Goal: Task Accomplishment & Management: Manage account settings

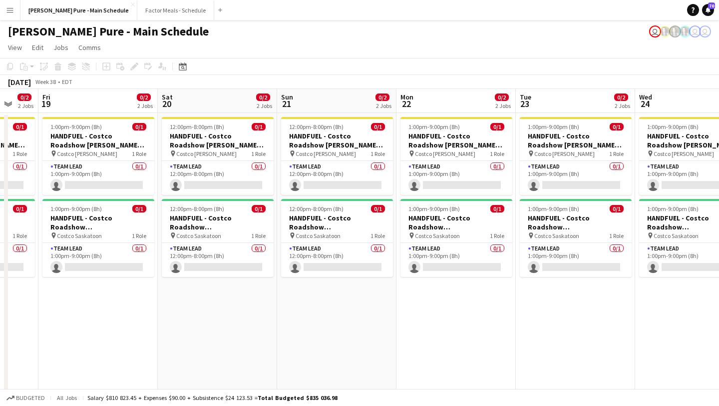
scroll to position [0, 314]
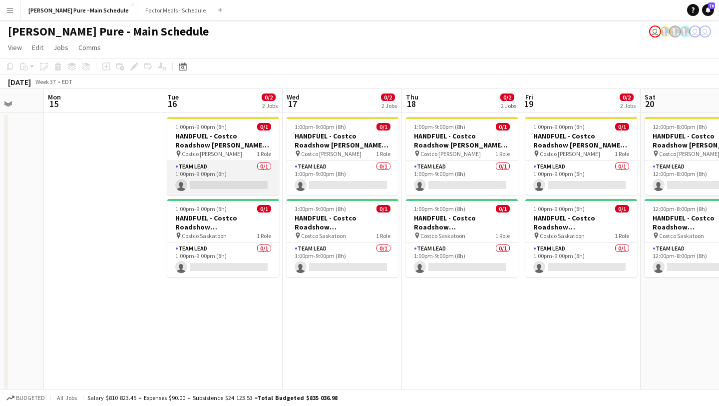
click at [215, 185] on app-card-role "Team Lead 0/1 1:00pm-9:00pm (8h) single-neutral-actions" at bounding box center [223, 178] width 112 height 34
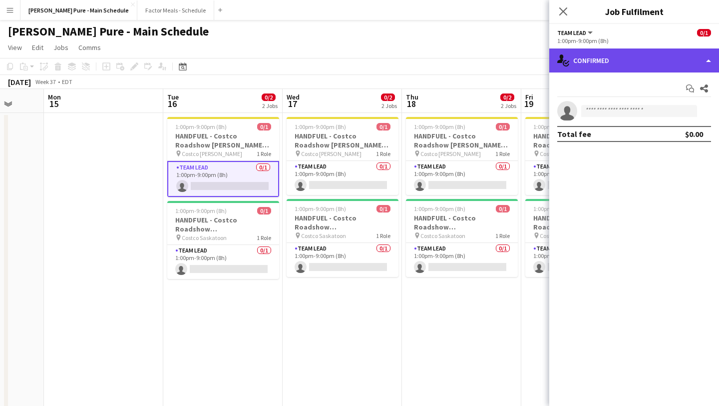
click at [654, 57] on div "single-neutral-actions-check-2 Confirmed" at bounding box center [634, 60] width 170 height 24
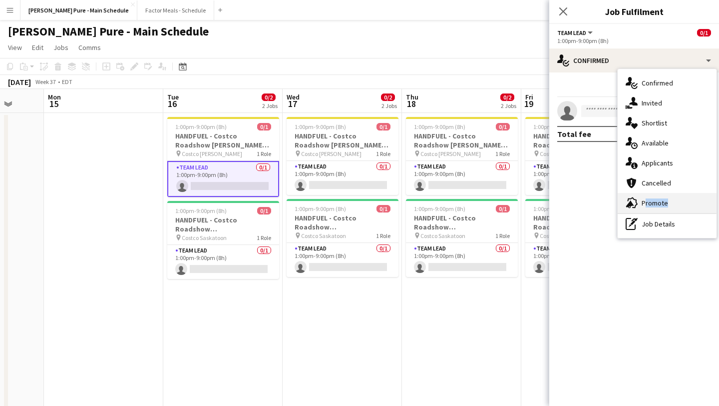
click at [663, 198] on div "advertising-megaphone Promote" at bounding box center [667, 203] width 99 height 20
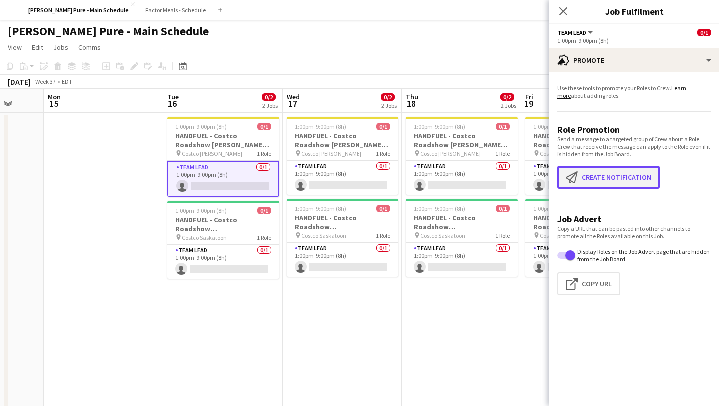
click at [613, 176] on button "Create notification Create notification" at bounding box center [608, 177] width 102 height 23
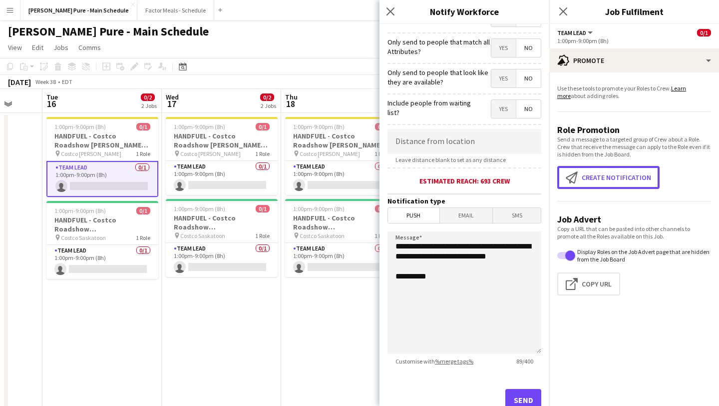
scroll to position [112, 0]
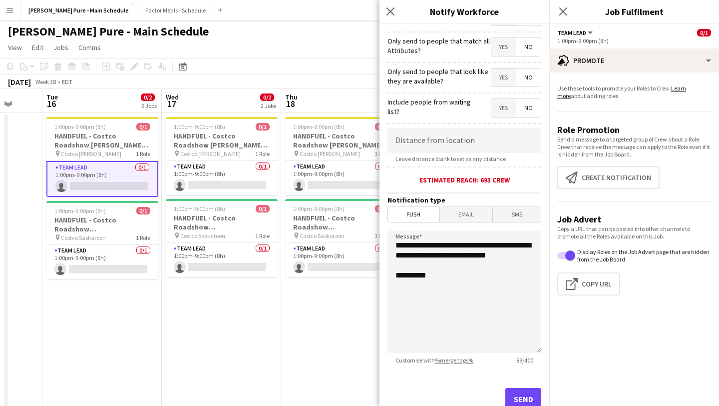
click at [473, 207] on form "**********" at bounding box center [465, 175] width 170 height 526
click at [473, 212] on span "Email" at bounding box center [466, 214] width 53 height 15
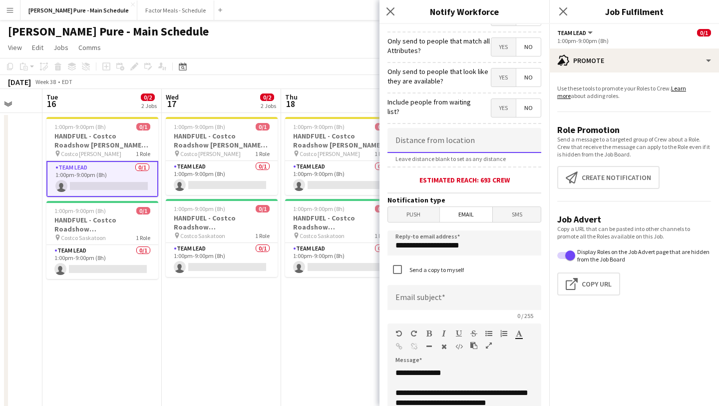
click at [470, 144] on input at bounding box center [465, 140] width 154 height 25
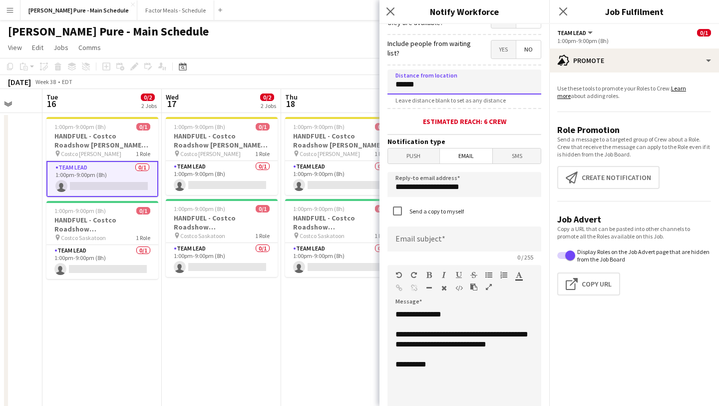
scroll to position [177, 0]
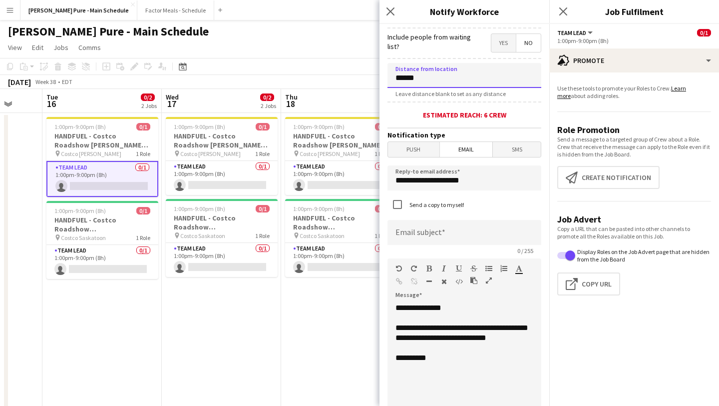
type input "******"
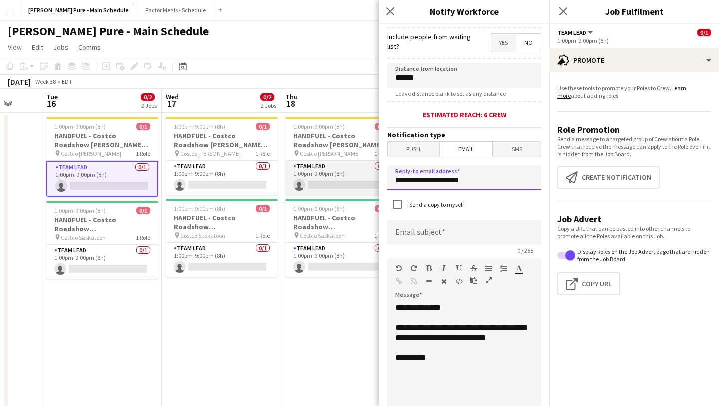
drag, startPoint x: 473, startPoint y: 187, endPoint x: 322, endPoint y: 166, distance: 152.3
type input "**********"
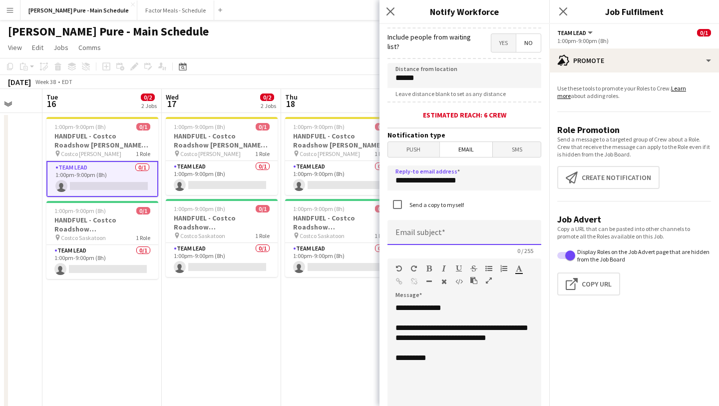
click at [412, 227] on input at bounding box center [465, 232] width 154 height 25
type input "*"
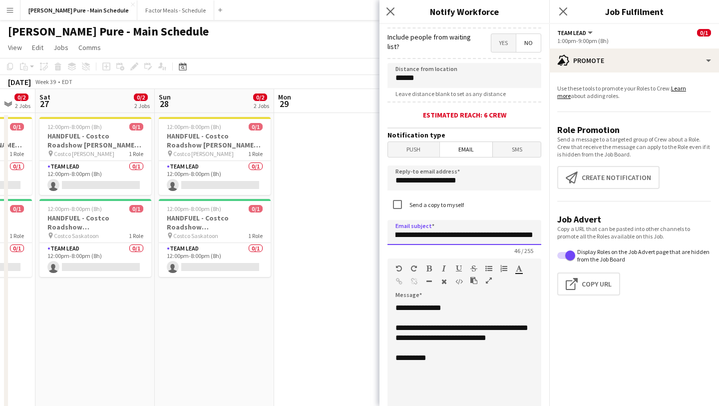
scroll to position [0, 23]
type input "**********"
click at [395, 369] on div "**********" at bounding box center [465, 363] width 154 height 120
click at [408, 371] on div "**********" at bounding box center [465, 363] width 154 height 120
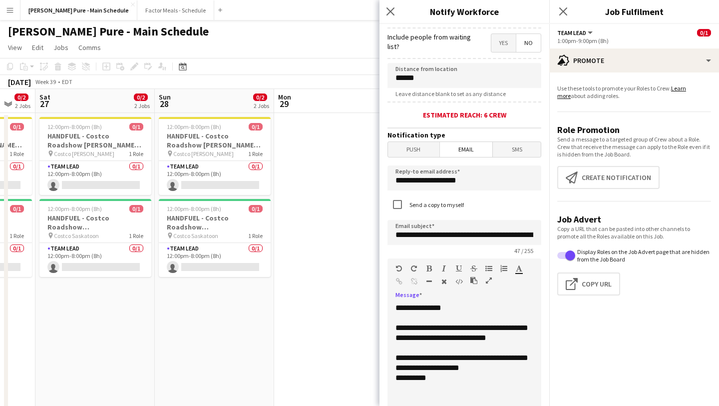
click at [459, 381] on div "**********" at bounding box center [465, 363] width 154 height 120
click at [450, 395] on div "**********" at bounding box center [465, 363] width 154 height 120
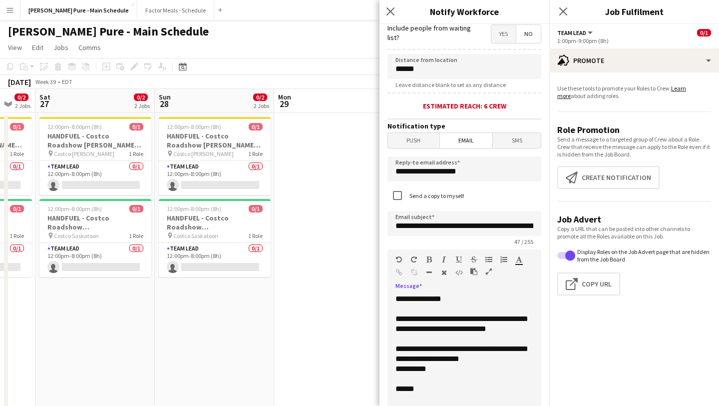
scroll to position [195, 0]
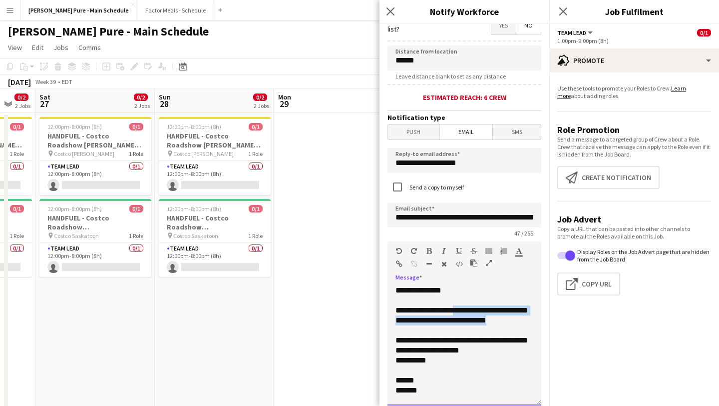
drag, startPoint x: 440, startPoint y: 329, endPoint x: 458, endPoint y: 305, distance: 30.1
click at [458, 305] on div "**********" at bounding box center [465, 345] width 154 height 120
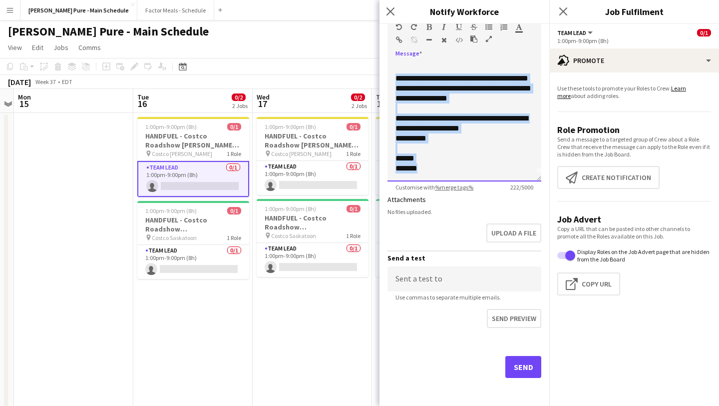
scroll to position [0, 0]
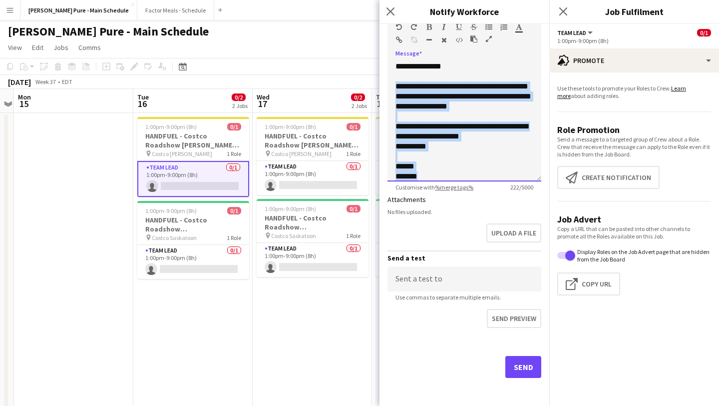
drag, startPoint x: 423, startPoint y: 170, endPoint x: 389, endPoint y: 83, distance: 93.3
click at [389, 83] on div "**********" at bounding box center [465, 121] width 154 height 120
copy div "**********"
click at [521, 362] on button "Send" at bounding box center [523, 367] width 36 height 22
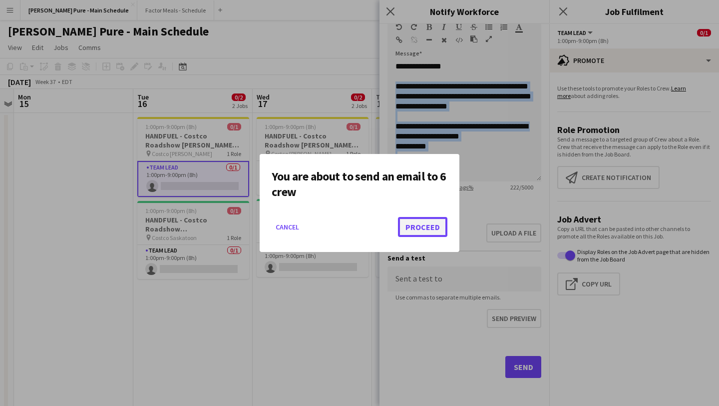
click at [438, 226] on button "Proceed" at bounding box center [422, 227] width 49 height 20
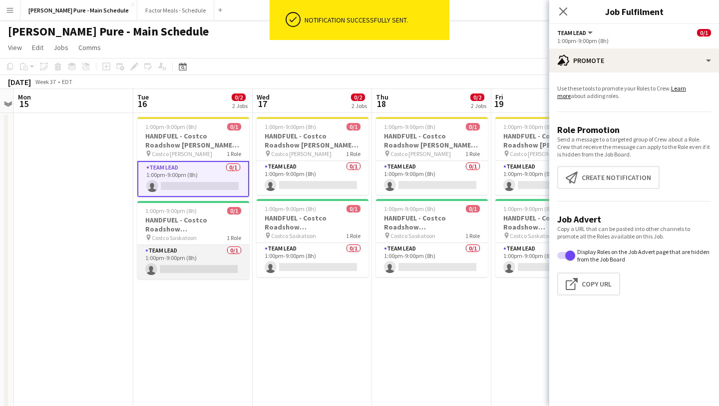
click at [206, 260] on app-card-role "Team Lead 0/1 1:00pm-9:00pm (8h) single-neutral-actions" at bounding box center [193, 262] width 112 height 34
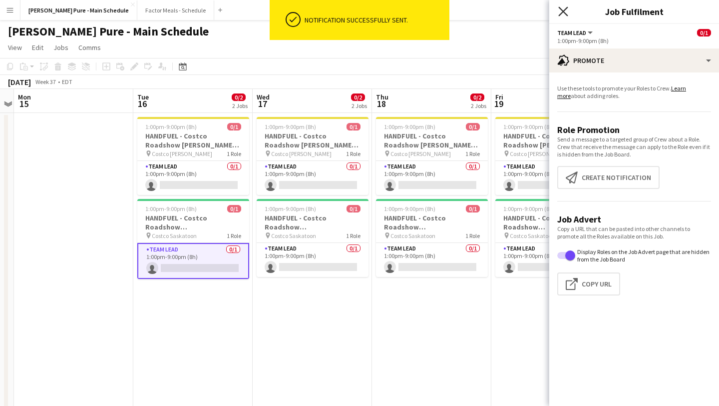
click at [563, 10] on icon at bounding box center [562, 10] width 9 height 9
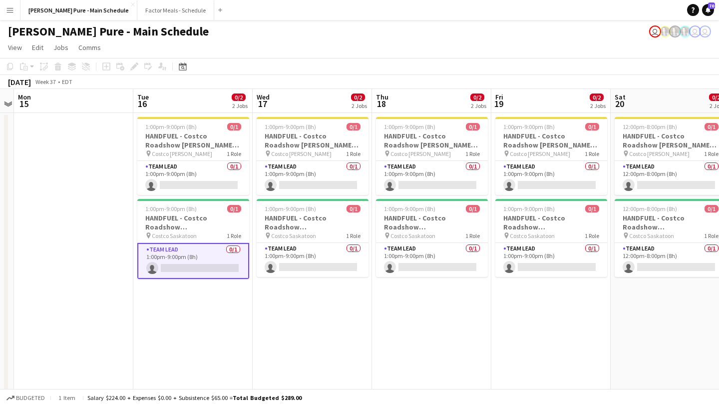
click at [186, 258] on app-card-role "Team Lead 0/1 1:00pm-9:00pm (8h) single-neutral-actions" at bounding box center [193, 261] width 112 height 36
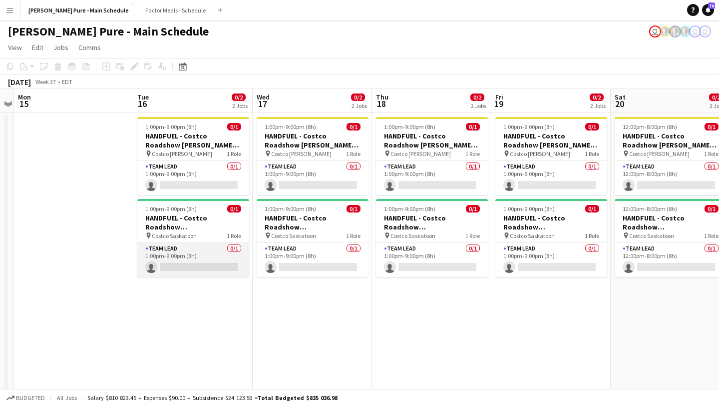
click at [186, 258] on app-card-role "Team Lead 0/1 1:00pm-9:00pm (8h) single-neutral-actions" at bounding box center [193, 260] width 112 height 34
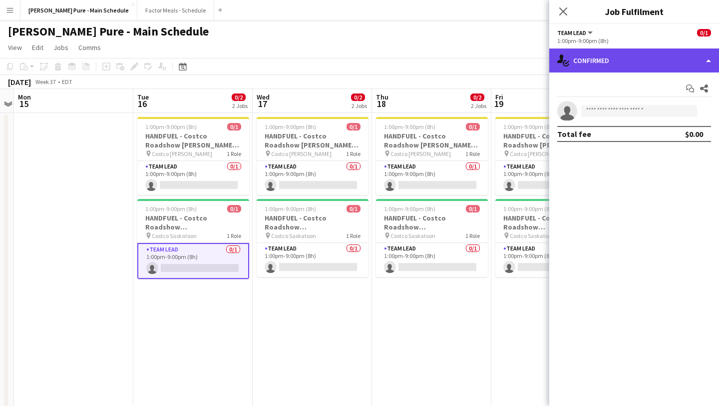
click at [648, 68] on div "single-neutral-actions-check-2 Confirmed" at bounding box center [634, 60] width 170 height 24
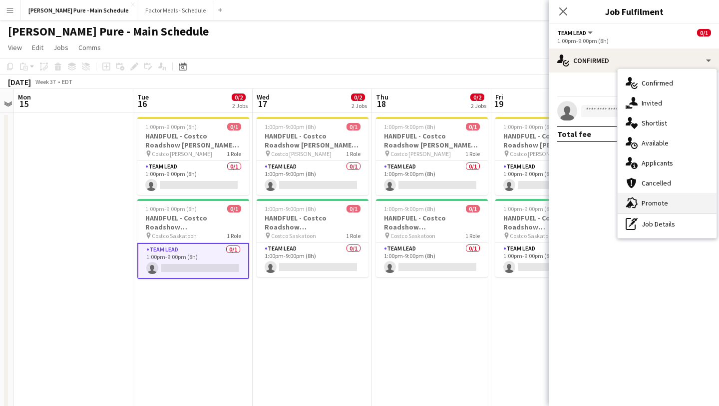
click at [671, 204] on div "advertising-megaphone Promote" at bounding box center [667, 203] width 99 height 20
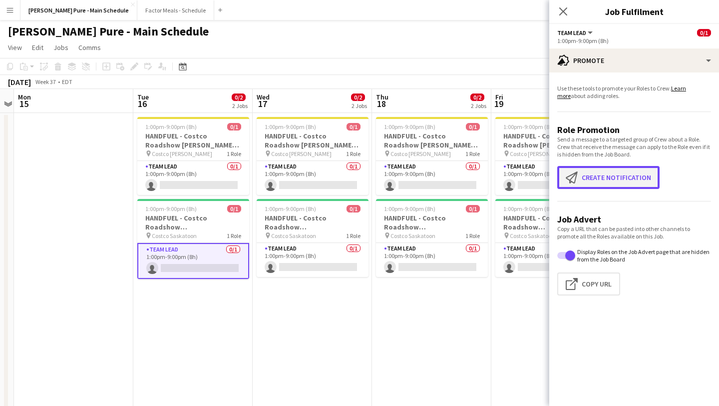
click at [612, 181] on button "Create notification Create notification" at bounding box center [608, 177] width 102 height 23
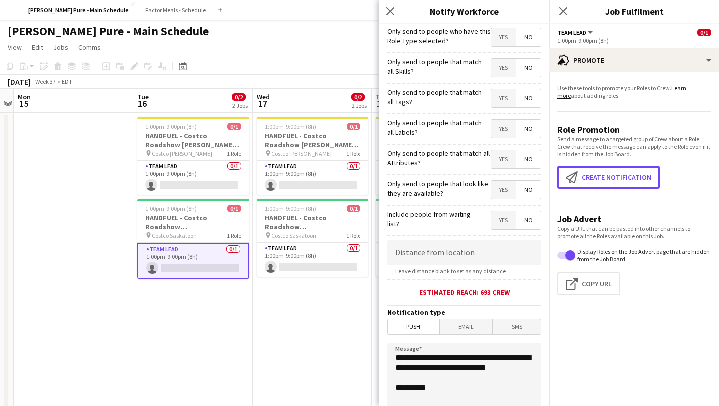
scroll to position [68, 0]
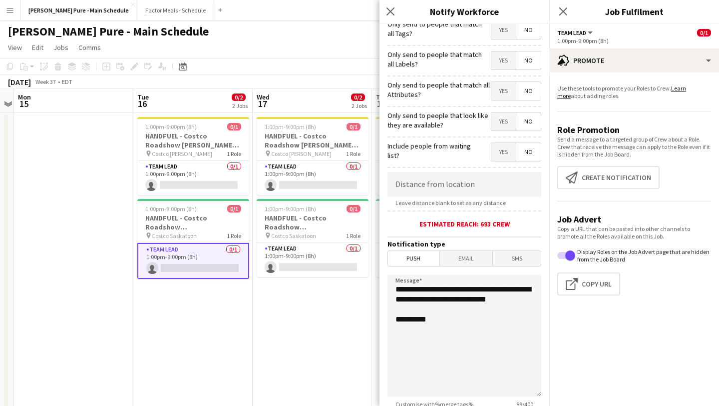
click at [462, 258] on span "Email" at bounding box center [466, 258] width 53 height 15
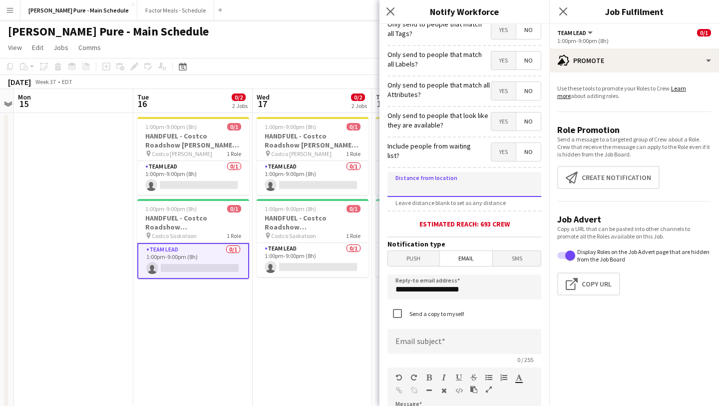
click at [465, 188] on input at bounding box center [465, 184] width 154 height 25
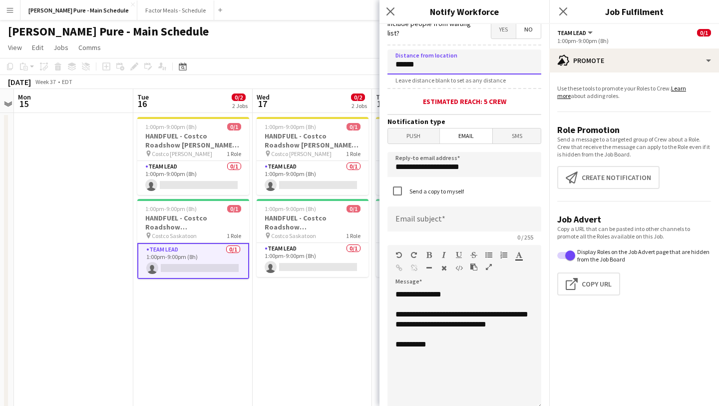
scroll to position [228, 0]
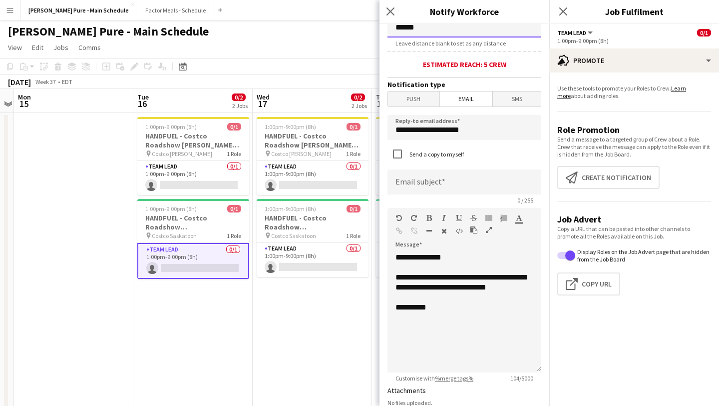
type input "******"
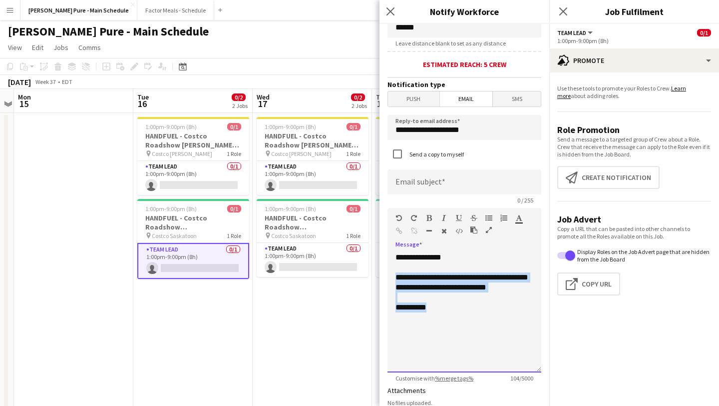
drag, startPoint x: 438, startPoint y: 320, endPoint x: 393, endPoint y: 278, distance: 61.5
click at [393, 278] on div "**********" at bounding box center [465, 312] width 154 height 120
paste div
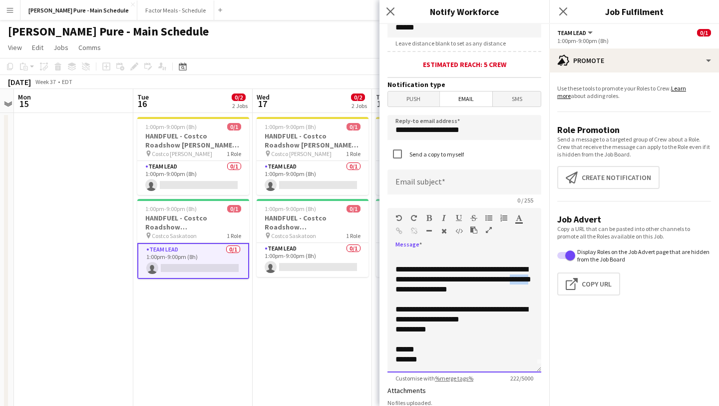
drag, startPoint x: 462, startPoint y: 288, endPoint x: 441, endPoint y: 288, distance: 21.5
click at [441, 283] on span "**********" at bounding box center [464, 273] width 136 height 17
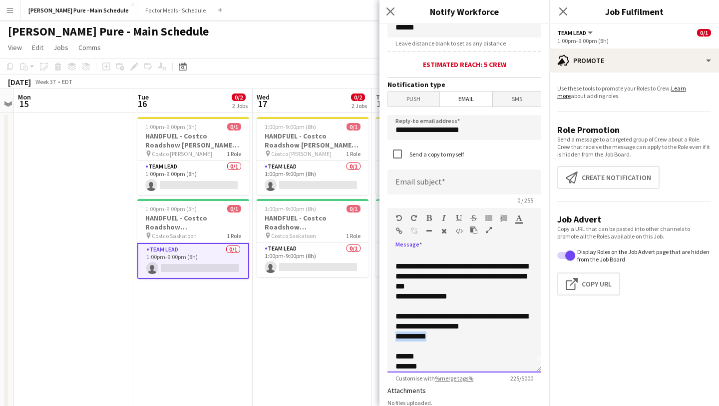
drag, startPoint x: 438, startPoint y: 339, endPoint x: 376, endPoint y: 338, distance: 61.9
click at [577, 280] on app-icon "Click to copy URL" at bounding box center [574, 284] width 16 height 12
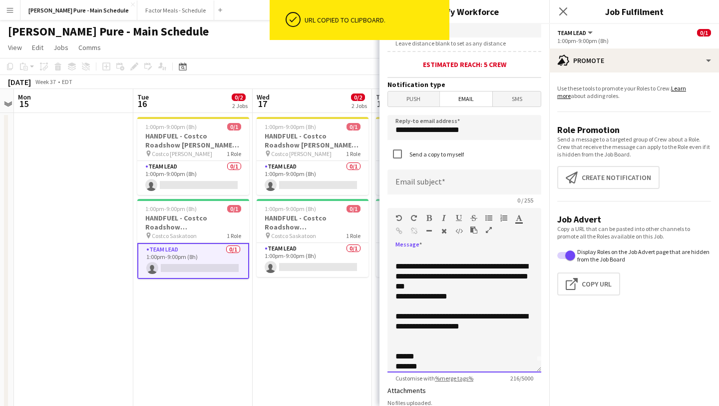
click at [414, 338] on div at bounding box center [465, 336] width 138 height 10
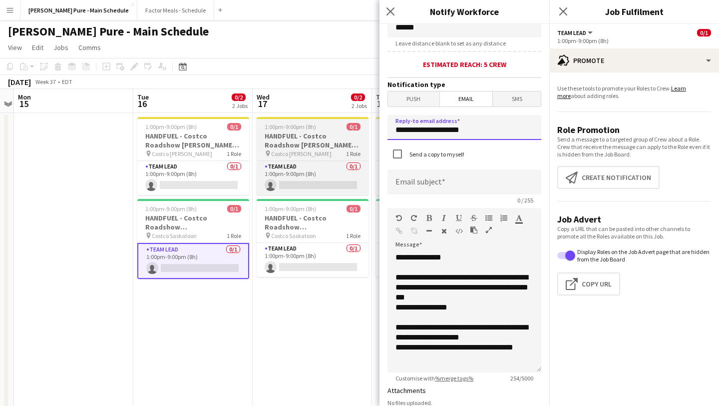
drag, startPoint x: 481, startPoint y: 135, endPoint x: 332, endPoint y: 126, distance: 149.1
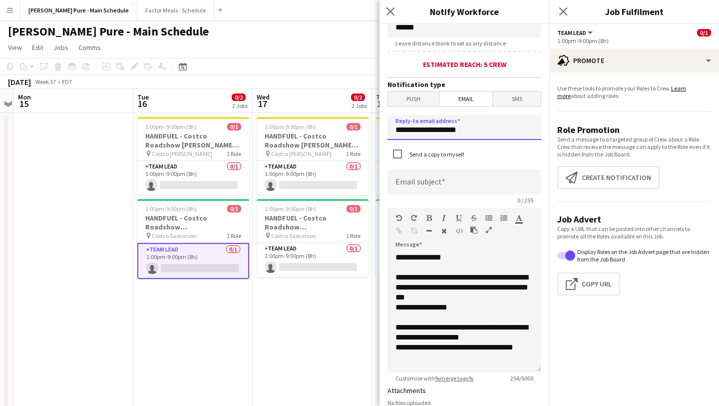
type input "**********"
click at [409, 184] on input at bounding box center [465, 181] width 154 height 25
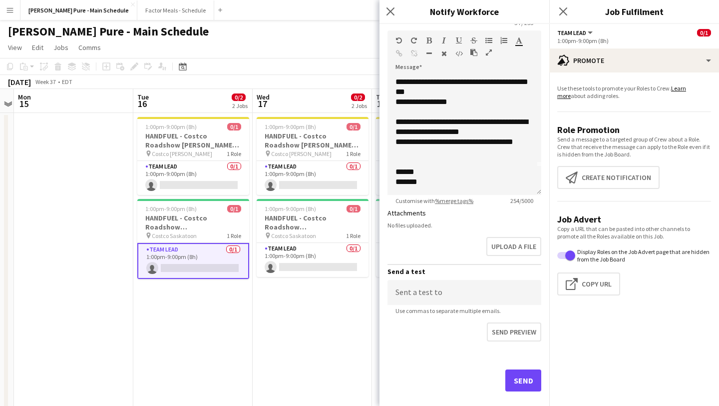
scroll to position [421, 0]
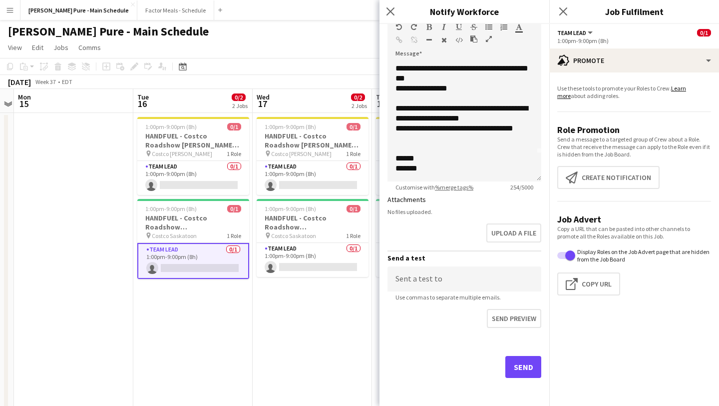
type input "**********"
click at [528, 364] on button "Send" at bounding box center [523, 367] width 36 height 22
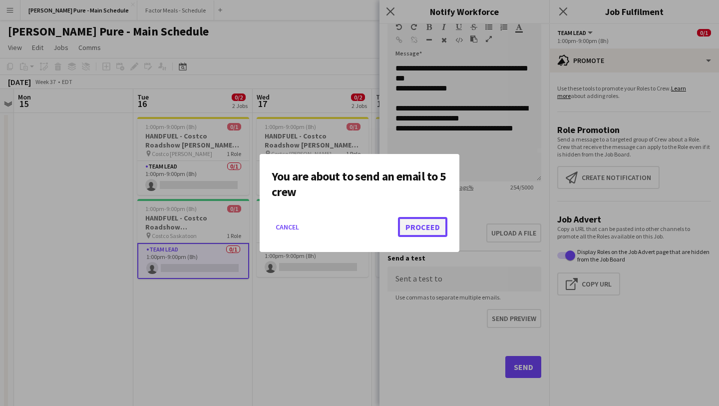
click at [429, 225] on button "Proceed" at bounding box center [422, 227] width 49 height 20
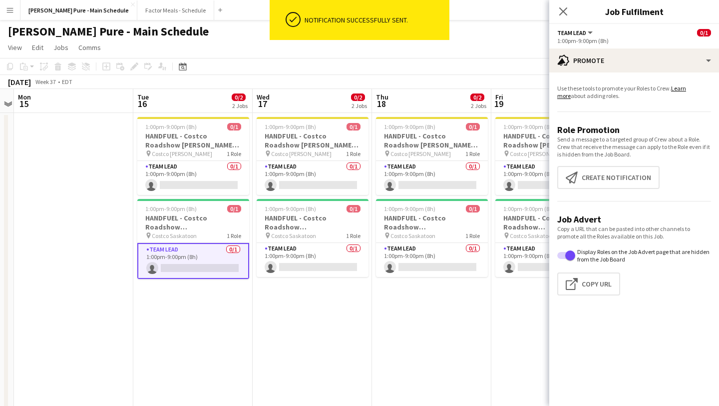
click at [565, 4] on div "Close pop-in" at bounding box center [563, 11] width 28 height 23
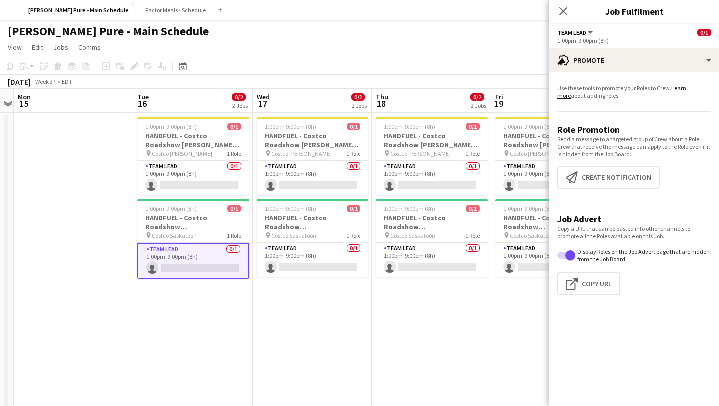
click at [564, 12] on icon at bounding box center [563, 11] width 8 height 8
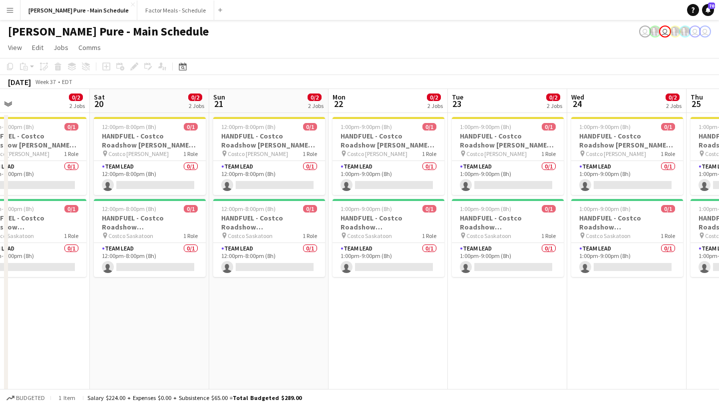
scroll to position [0, 316]
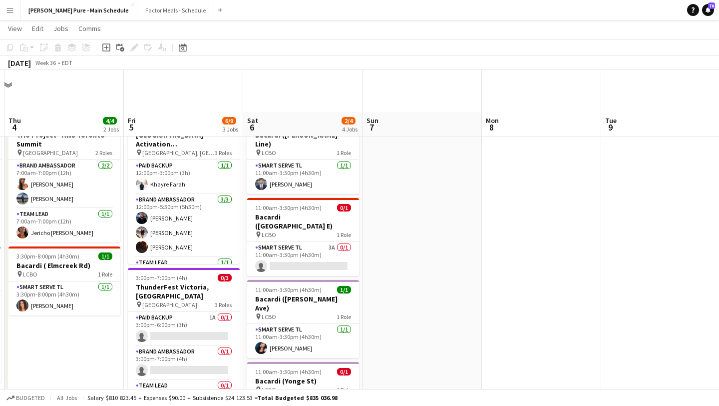
scroll to position [119, 0]
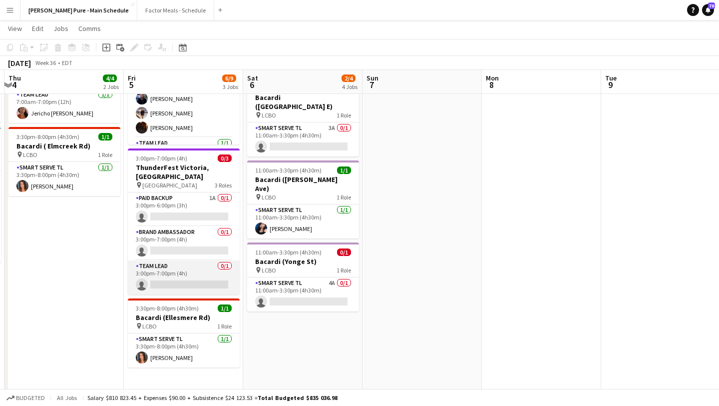
click at [175, 275] on app-card-role "Team Lead 0/1 3:00pm-7:00pm (4h) single-neutral-actions" at bounding box center [184, 277] width 112 height 34
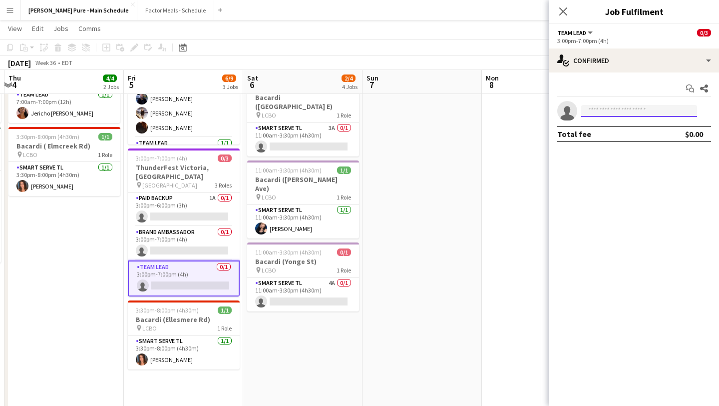
drag, startPoint x: 600, startPoint y: 114, endPoint x: 598, endPoint y: 102, distance: 12.2
click at [600, 113] on input at bounding box center [639, 111] width 116 height 12
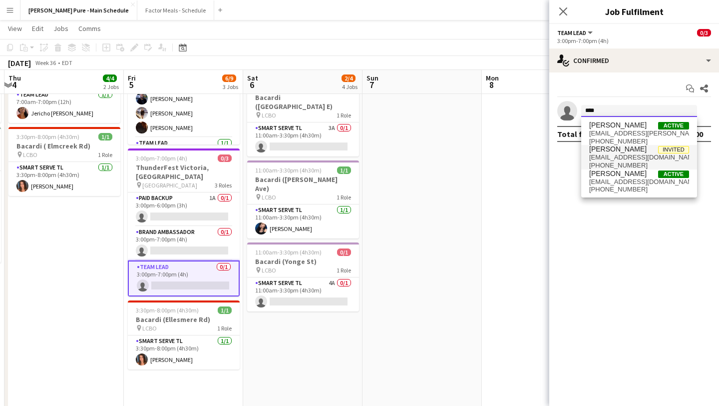
type input "****"
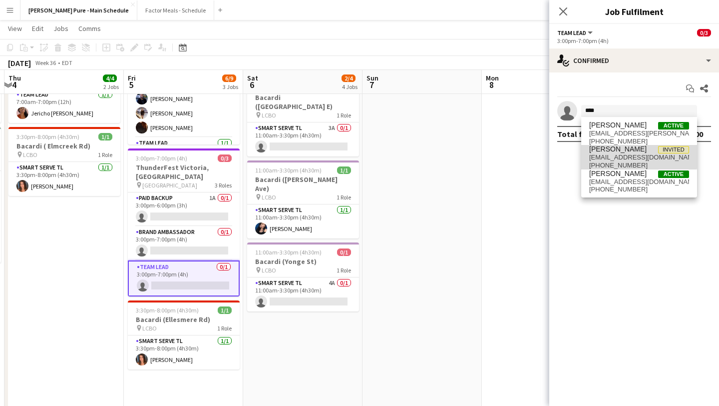
click at [634, 152] on span "[PERSON_NAME] Invited" at bounding box center [639, 149] width 100 height 8
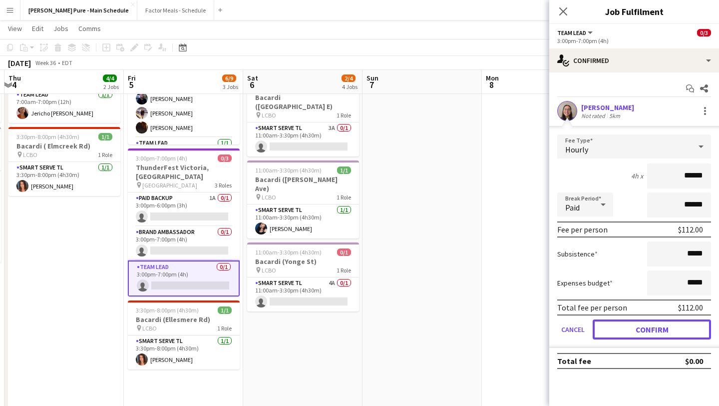
click at [651, 326] on button "Confirm" at bounding box center [652, 329] width 118 height 20
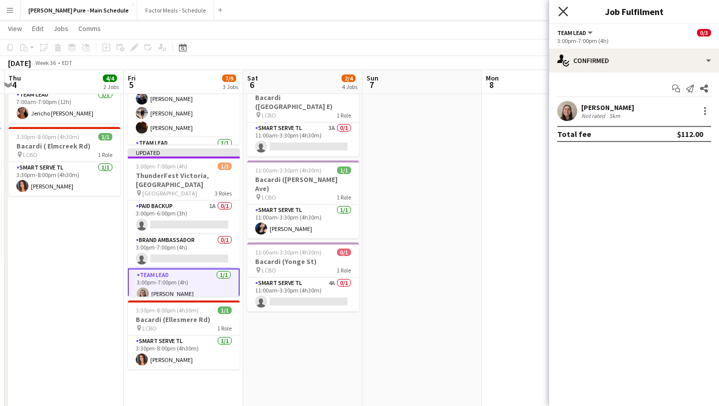
click at [562, 13] on icon at bounding box center [562, 10] width 9 height 9
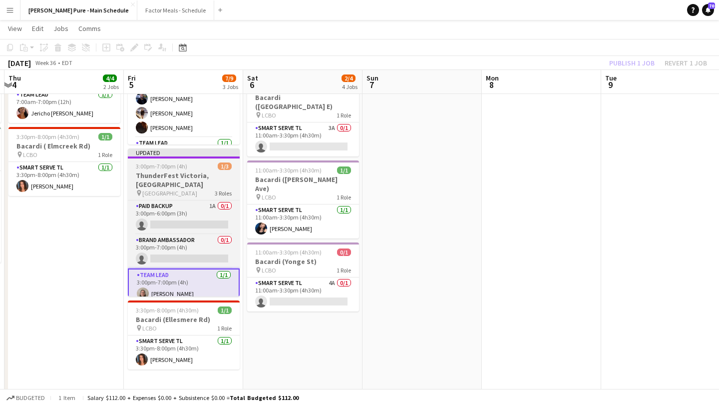
click at [178, 169] on span "3:00pm-7:00pm (4h)" at bounding box center [161, 165] width 51 height 7
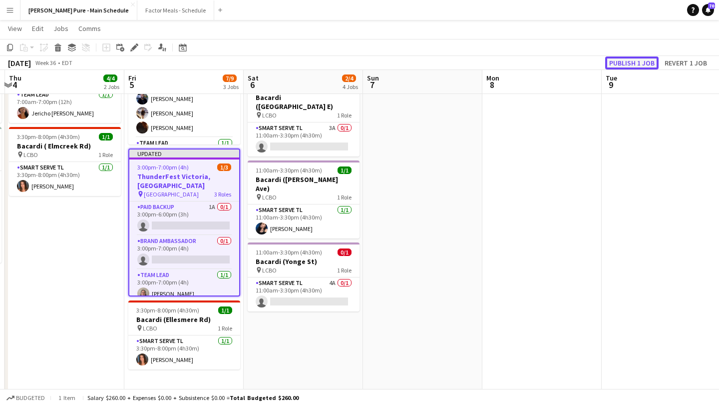
click at [638, 60] on button "Publish 1 job" at bounding box center [631, 62] width 53 height 13
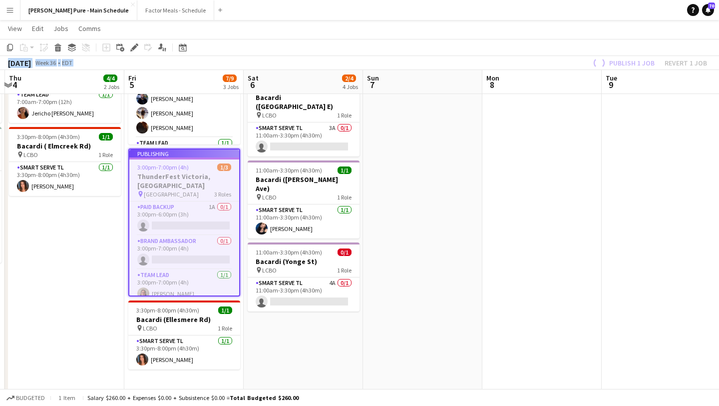
drag, startPoint x: 643, startPoint y: 54, endPoint x: 393, endPoint y: 110, distance: 256.9
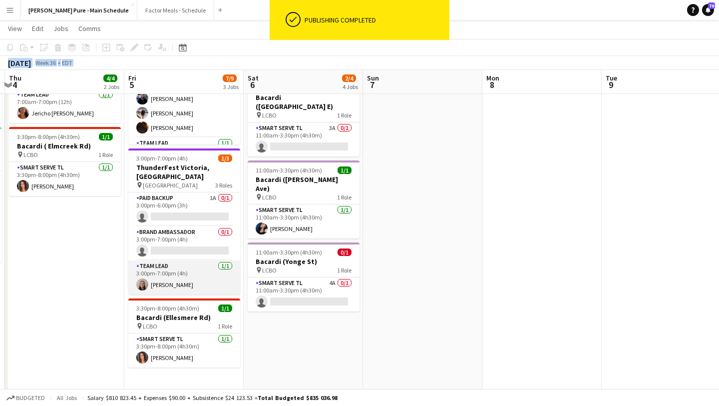
click at [163, 277] on app-card-role "Team Lead [DATE] 3:00pm-7:00pm (4h) [PERSON_NAME]" at bounding box center [184, 277] width 112 height 34
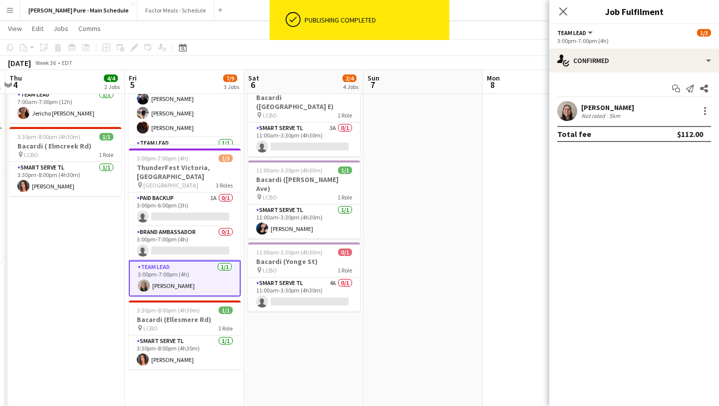
click at [566, 106] on app-user-avatar at bounding box center [567, 111] width 20 height 20
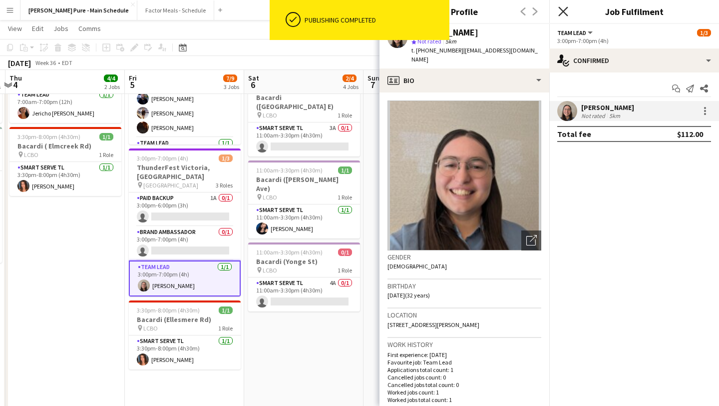
click at [563, 14] on icon "Close pop-in" at bounding box center [562, 10] width 9 height 9
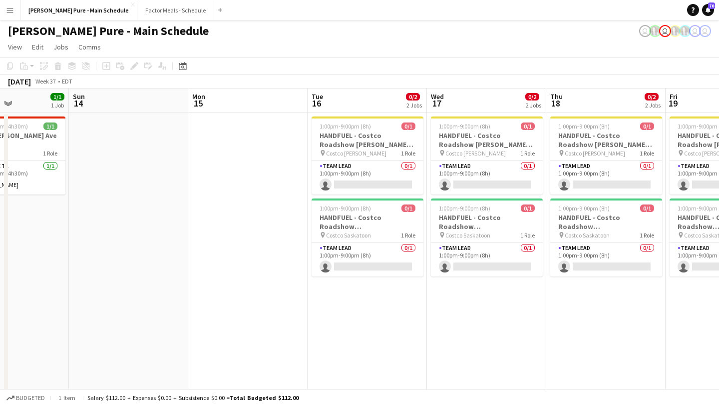
scroll to position [0, 249]
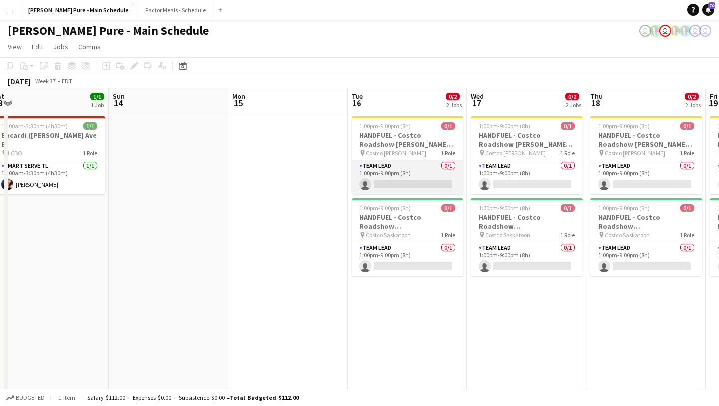
click at [408, 173] on app-card-role "Team Lead 0/1 1:00pm-9:00pm (8h) single-neutral-actions" at bounding box center [408, 177] width 112 height 34
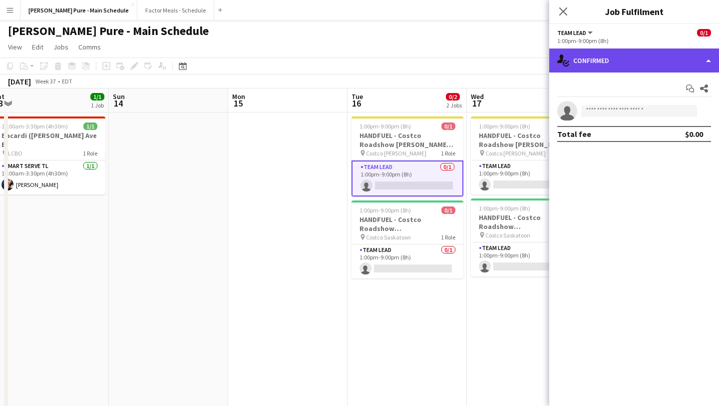
click at [684, 62] on div "single-neutral-actions-check-2 Confirmed" at bounding box center [634, 60] width 170 height 24
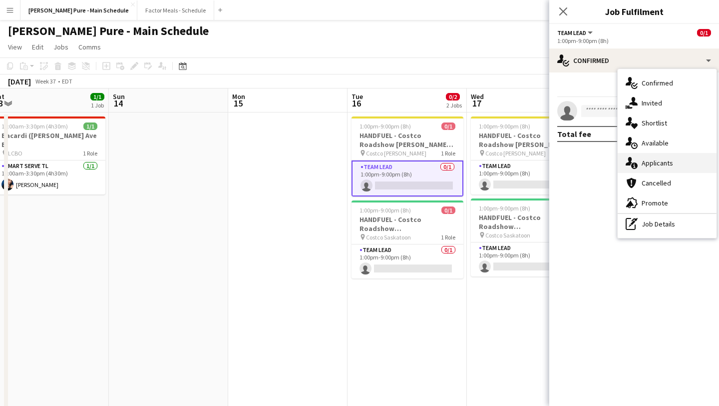
click at [672, 165] on div "single-neutral-actions-information Applicants" at bounding box center [667, 163] width 99 height 20
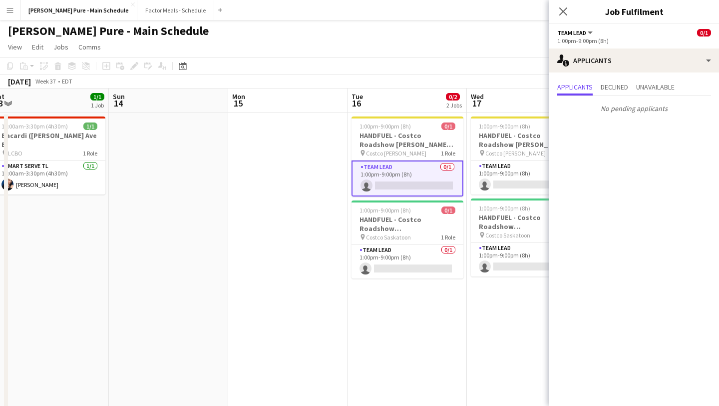
click at [9, 14] on button "Menu" at bounding box center [10, 10] width 20 height 20
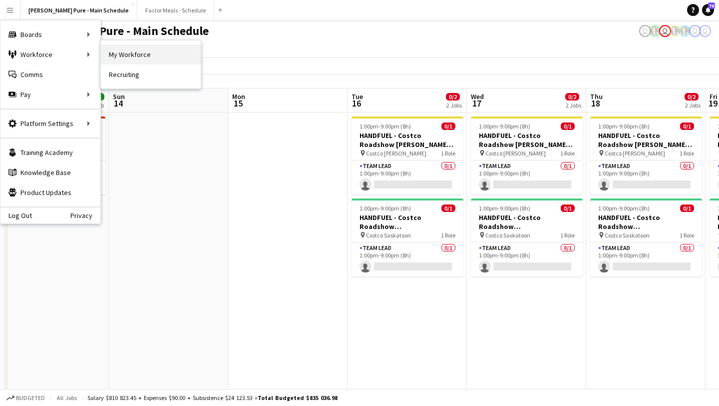
click at [165, 56] on link "My Workforce" at bounding box center [151, 54] width 100 height 20
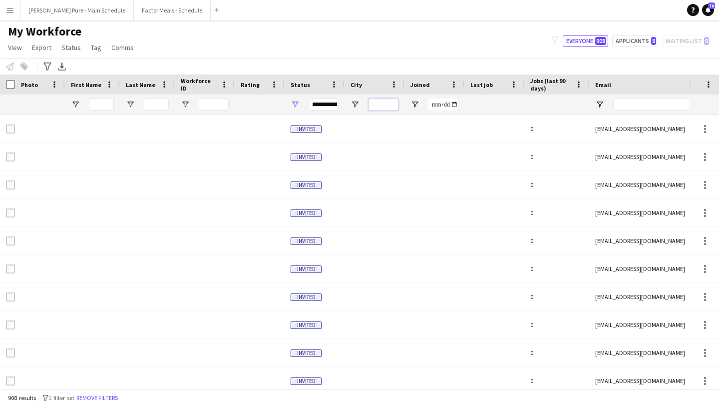
click at [387, 102] on input "City Filter Input" at bounding box center [384, 104] width 30 height 12
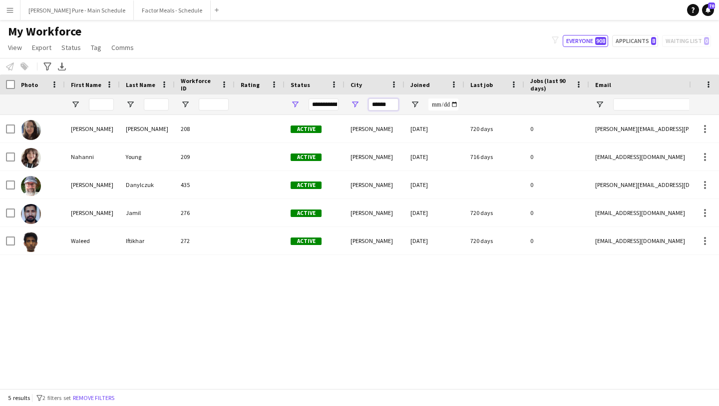
drag, startPoint x: 394, startPoint y: 103, endPoint x: 305, endPoint y: 101, distance: 88.9
click at [305, 101] on div at bounding box center [541, 104] width 1083 height 20
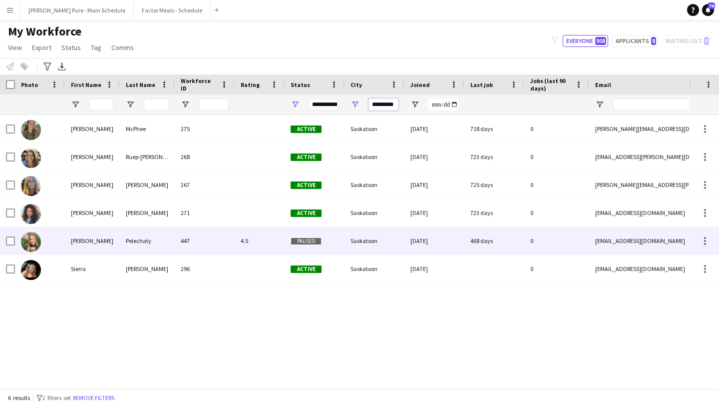
type input "*********"
click at [30, 240] on img at bounding box center [31, 242] width 20 height 20
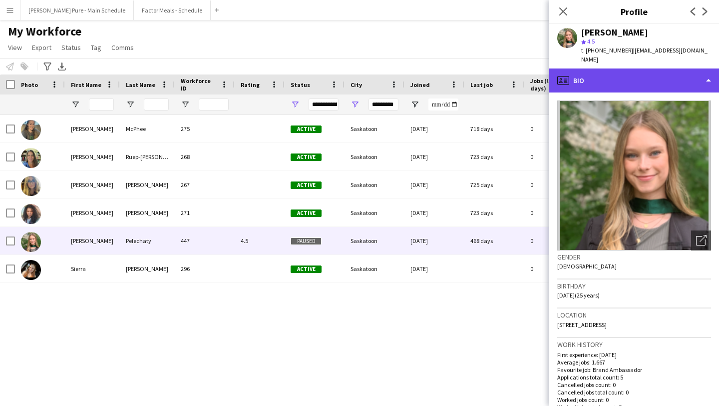
click at [635, 69] on div "profile Bio" at bounding box center [634, 80] width 170 height 24
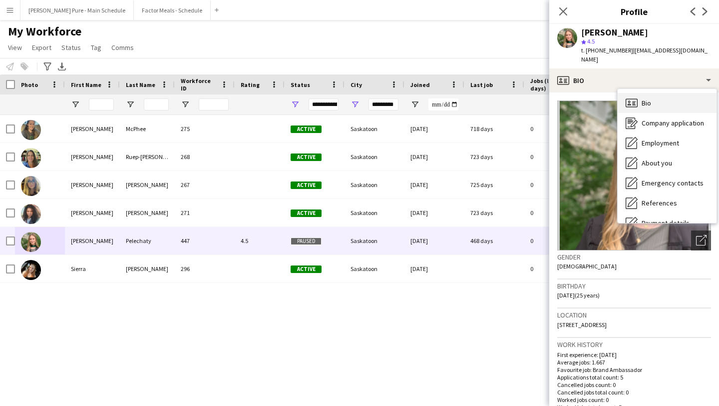
click at [665, 94] on div "Bio Bio" at bounding box center [667, 103] width 99 height 20
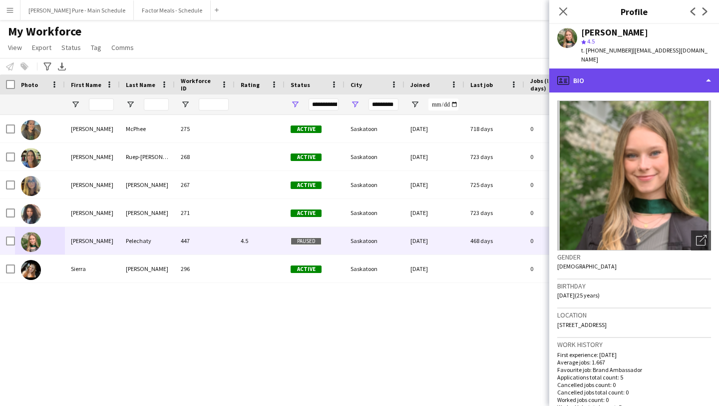
click at [695, 75] on div "profile Bio" at bounding box center [634, 80] width 170 height 24
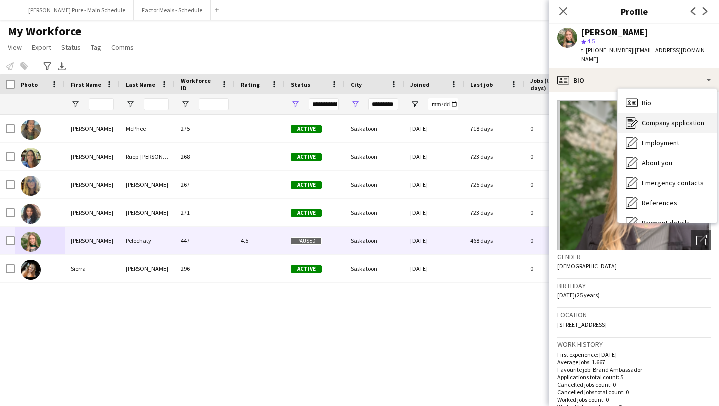
click at [690, 121] on div "Company application Company application" at bounding box center [667, 123] width 99 height 20
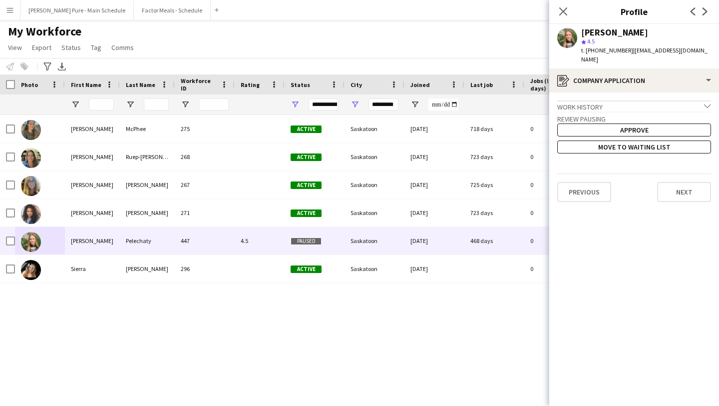
click at [634, 114] on h3 "Review Pausing" at bounding box center [634, 118] width 154 height 9
click at [631, 100] on div "Work history chevron-down" at bounding box center [634, 105] width 154 height 11
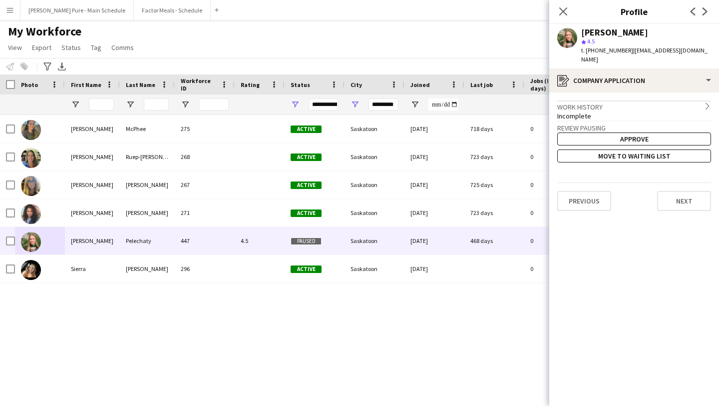
click at [631, 100] on div "Work history chevron-right" at bounding box center [634, 105] width 154 height 11
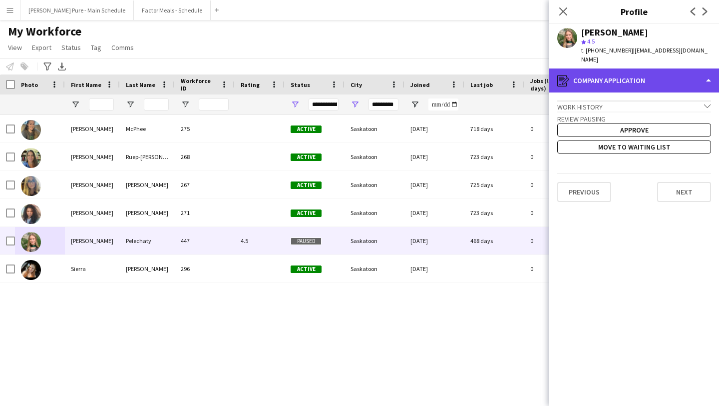
click at [686, 79] on div "register Company application" at bounding box center [634, 80] width 170 height 24
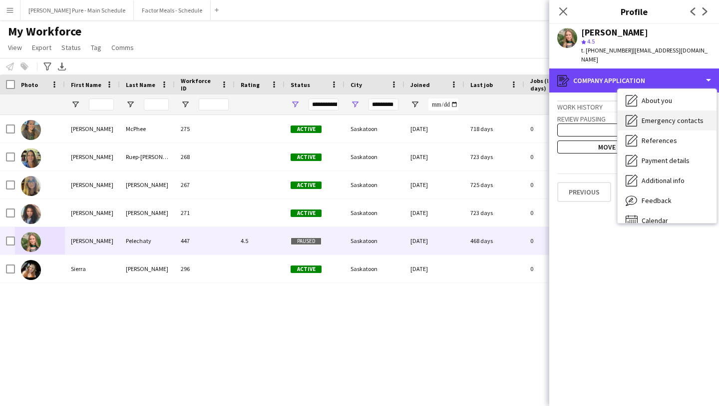
scroll to position [74, 0]
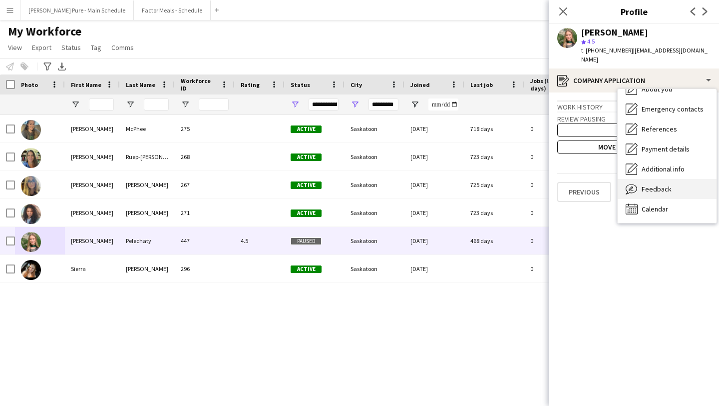
click at [661, 184] on span "Feedback" at bounding box center [657, 188] width 30 height 9
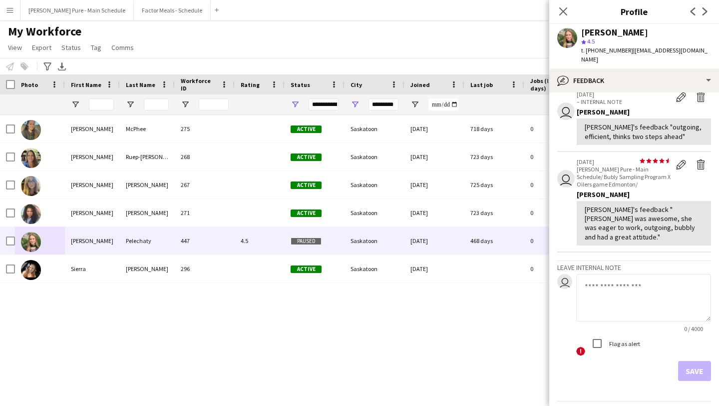
scroll to position [124, 0]
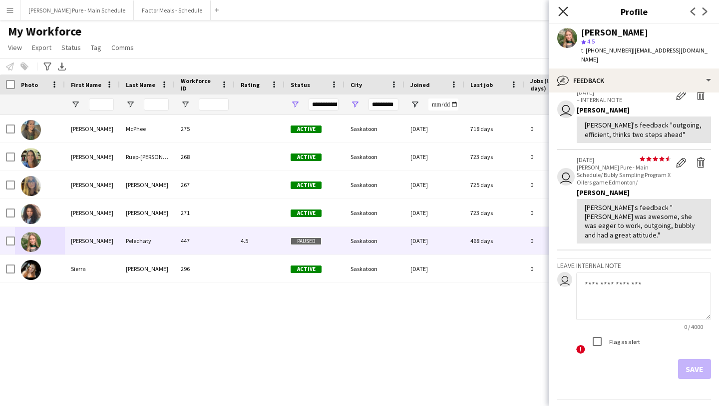
click at [565, 9] on icon at bounding box center [562, 10] width 9 height 9
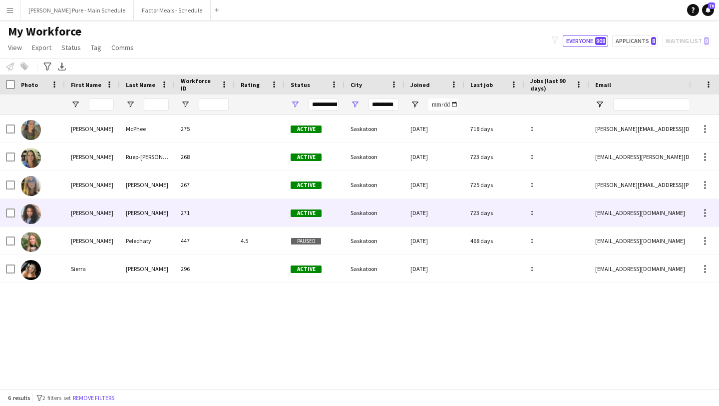
click at [31, 212] on img at bounding box center [31, 214] width 20 height 20
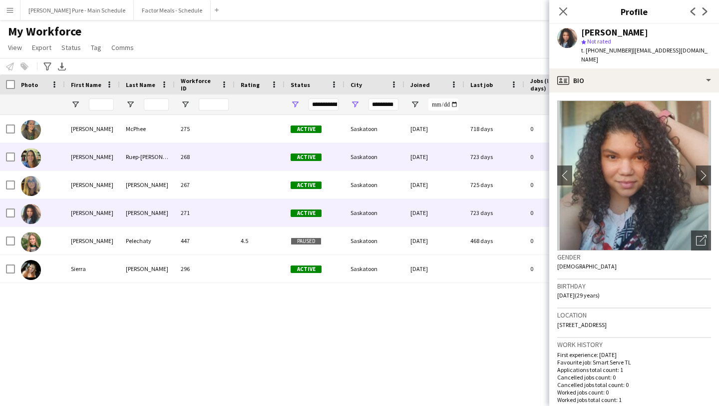
click at [36, 161] on img at bounding box center [31, 158] width 20 height 20
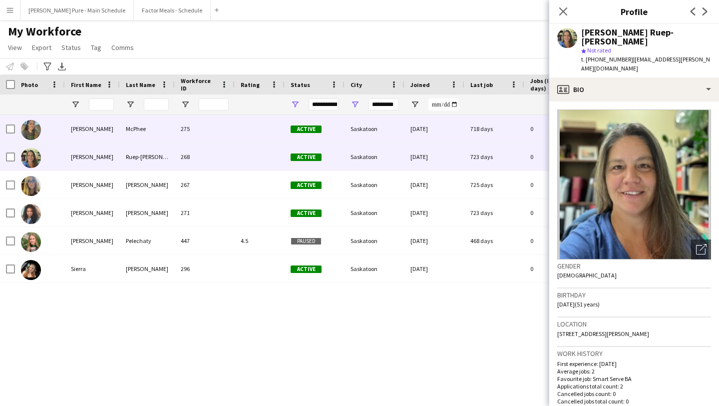
click at [32, 127] on img at bounding box center [31, 130] width 20 height 20
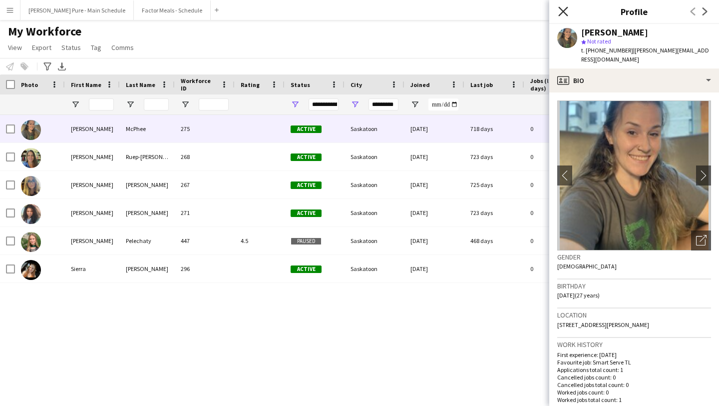
click at [565, 10] on icon at bounding box center [562, 10] width 9 height 9
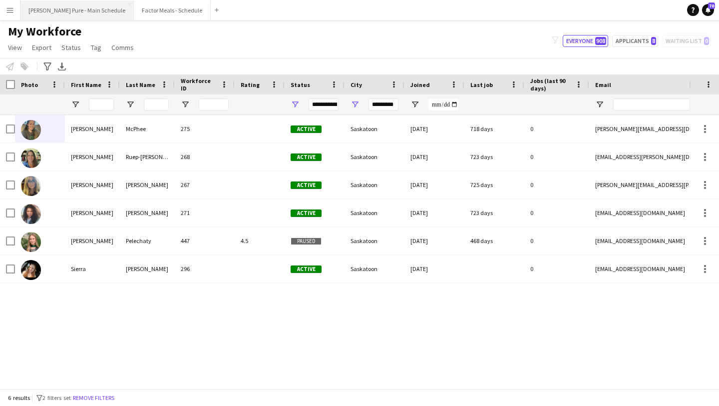
click at [77, 6] on button "[PERSON_NAME] Pure - Main Schedule Close" at bounding box center [76, 9] width 113 height 19
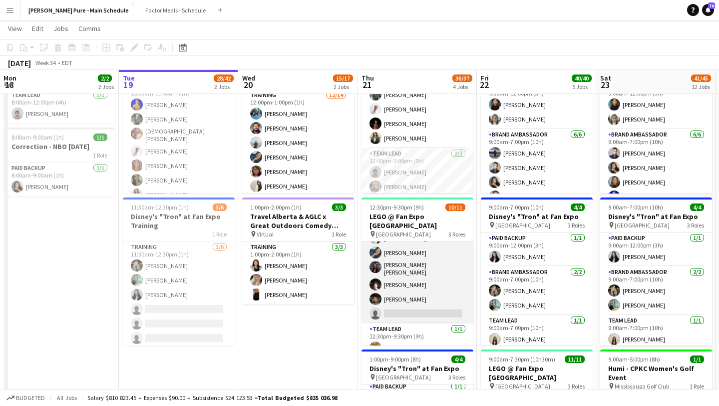
scroll to position [0, 239]
click at [416, 291] on app-card-role "Brand Ambassador 15A [DATE] 12:30pm-9:30pm (9h) [PERSON_NAME] [PERSON_NAME] Vaw…" at bounding box center [418, 246] width 112 height 153
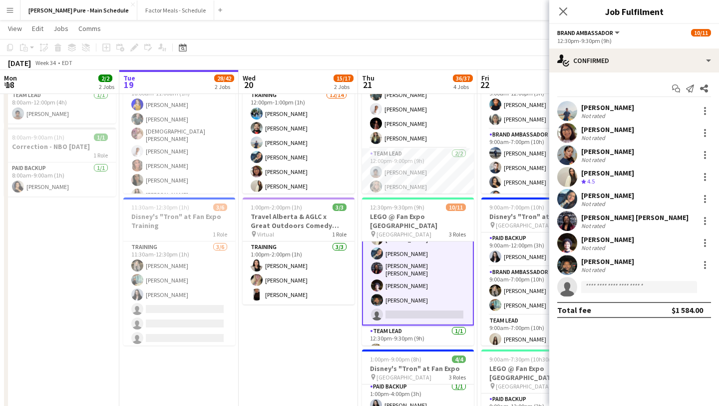
scroll to position [106, 0]
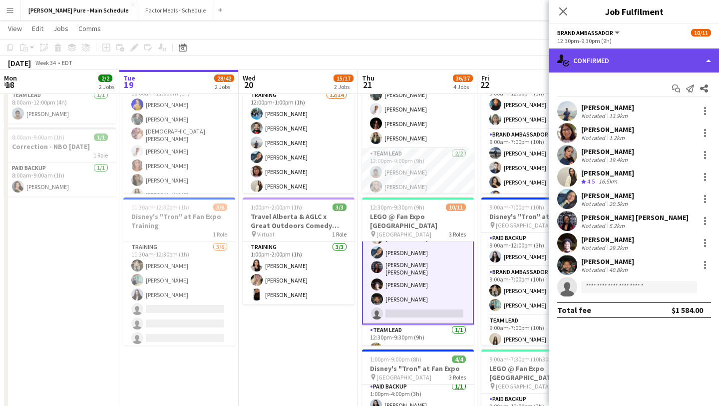
click at [680, 62] on div "single-neutral-actions-check-2 Confirmed" at bounding box center [634, 60] width 170 height 24
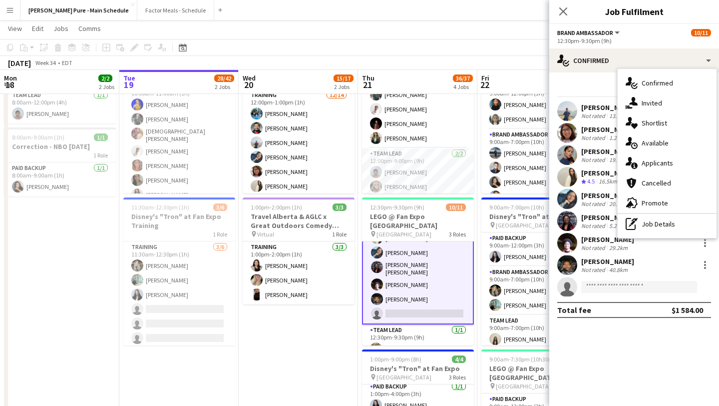
click at [672, 157] on div "single-neutral-actions-information Applicants" at bounding box center [667, 163] width 99 height 20
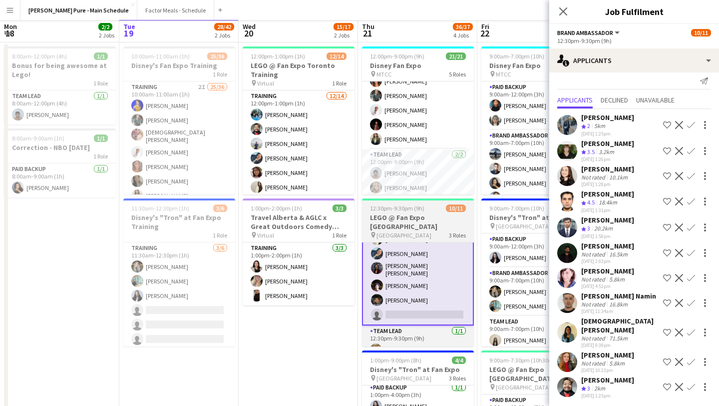
scroll to position [0, 0]
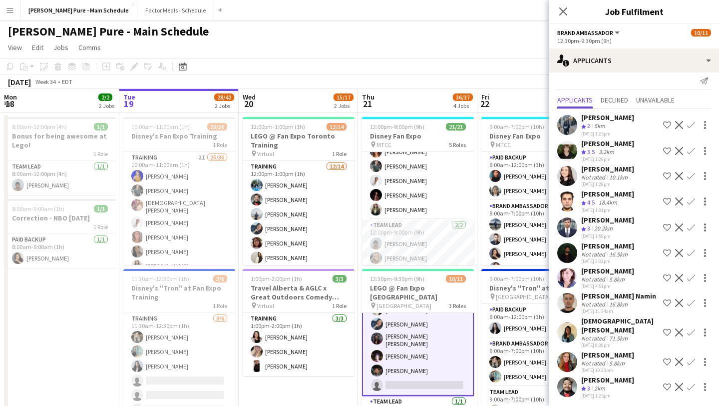
click at [415, 374] on app-card-role "Brand Ambassador 15A [DATE] 12:30pm-9:30pm (9h) [PERSON_NAME] [PERSON_NAME] Vaw…" at bounding box center [418, 318] width 112 height 155
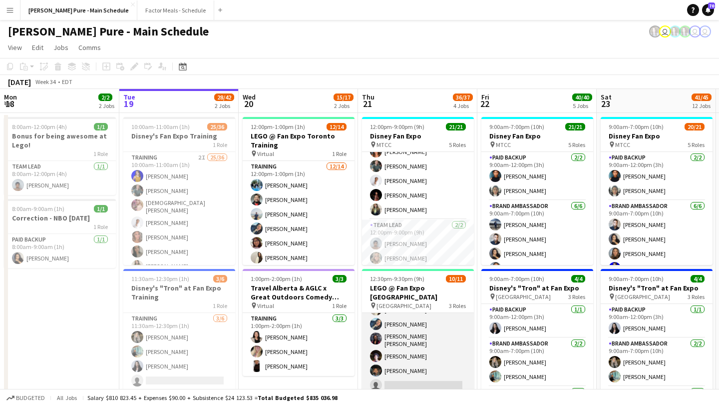
click at [415, 374] on app-card-role "Brand Ambassador 15A [DATE] 12:30pm-9:30pm (9h) [PERSON_NAME] [PERSON_NAME] Vaw…" at bounding box center [418, 318] width 112 height 153
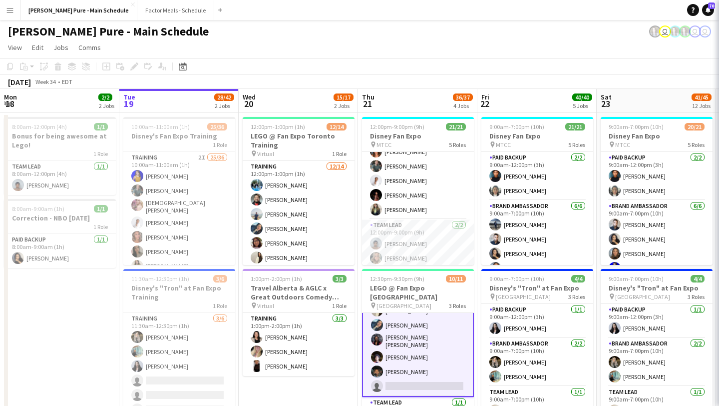
scroll to position [106, 0]
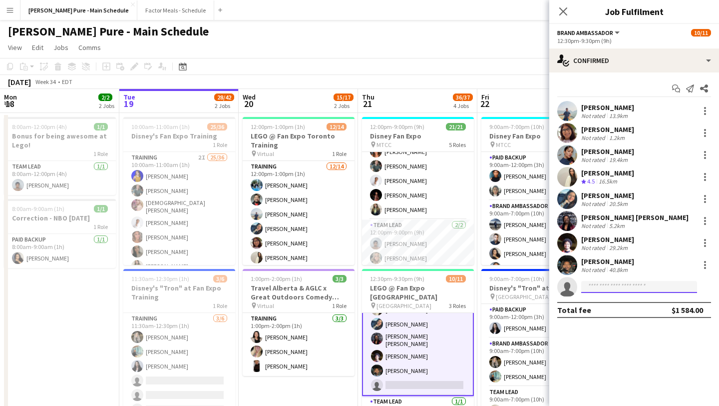
click at [605, 289] on input at bounding box center [639, 287] width 116 height 12
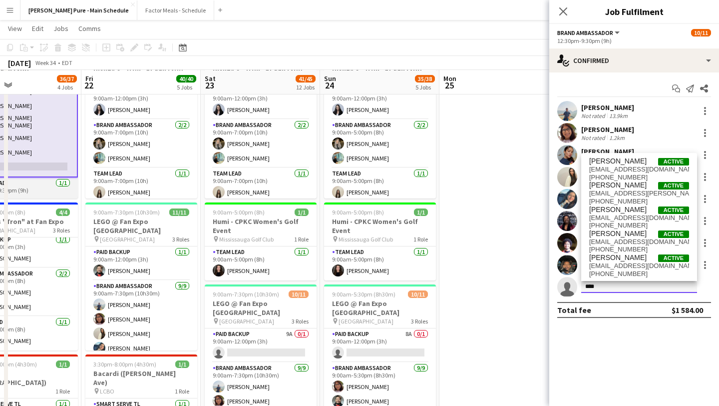
scroll to position [218, 0]
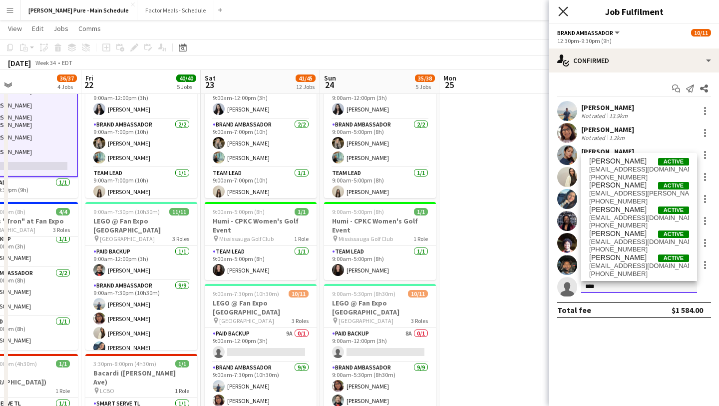
type input "****"
click at [565, 10] on icon at bounding box center [562, 10] width 9 height 9
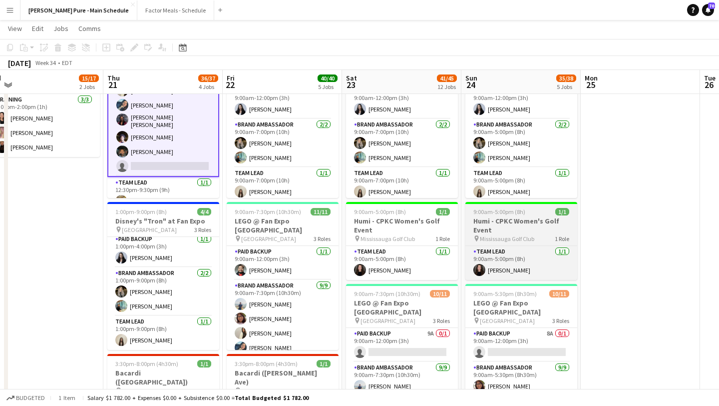
scroll to position [0, 248]
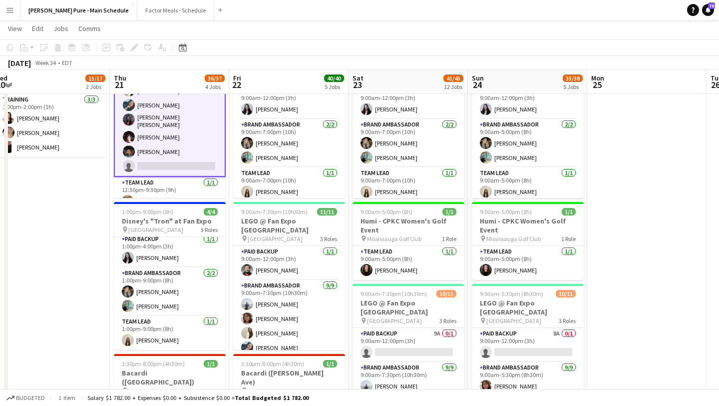
click at [172, 148] on app-card-role "Brand Ambassador 15A [DATE] 12:30pm-9:30pm (9h) [PERSON_NAME] [PERSON_NAME] Vaw…" at bounding box center [170, 99] width 112 height 155
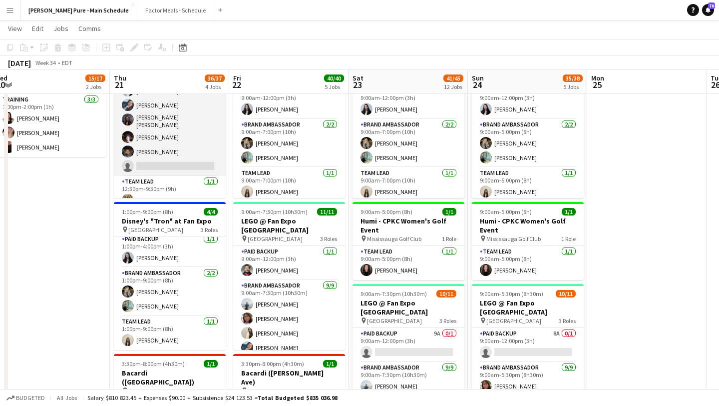
click at [172, 148] on app-card-role "Brand Ambassador 15A [DATE] 12:30pm-9:30pm (9h) [PERSON_NAME] [PERSON_NAME] Vaw…" at bounding box center [170, 99] width 112 height 153
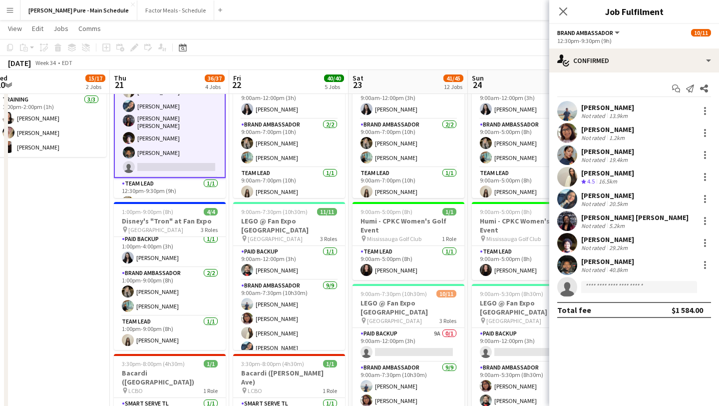
scroll to position [106, 0]
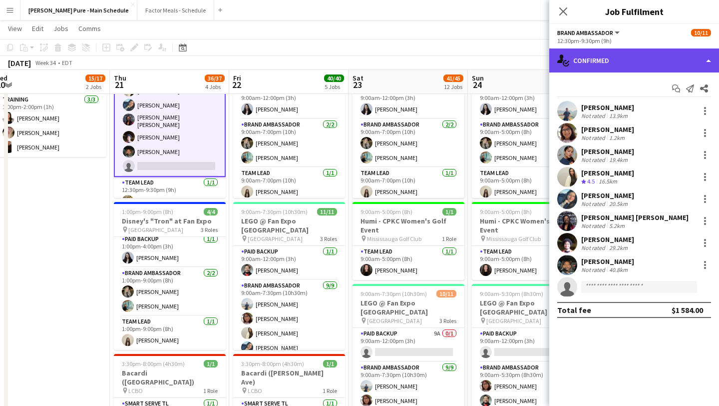
click at [671, 64] on div "single-neutral-actions-check-2 Confirmed" at bounding box center [634, 60] width 170 height 24
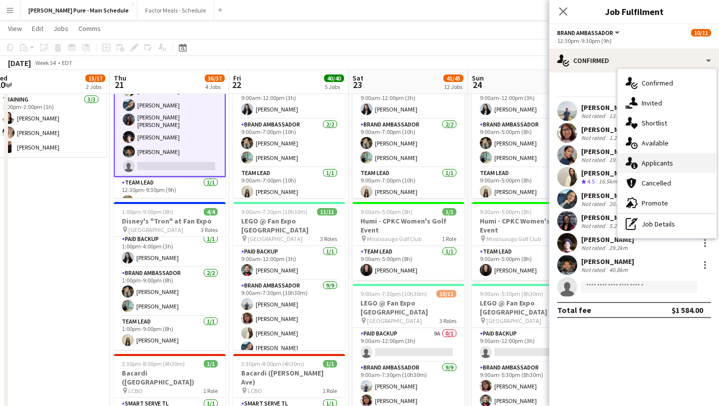
click at [671, 168] on div "single-neutral-actions-information Applicants" at bounding box center [667, 163] width 99 height 20
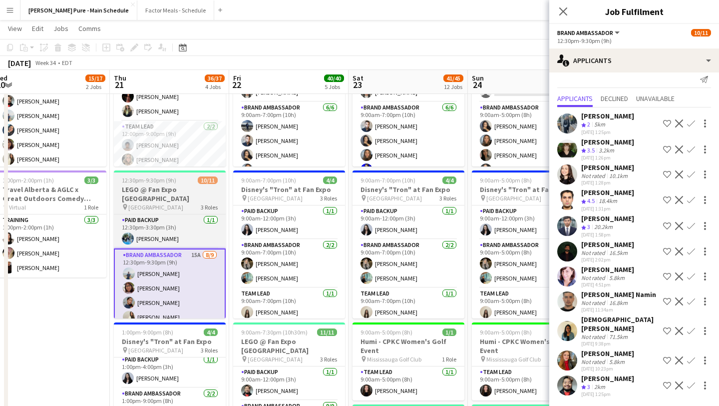
scroll to position [98, 0]
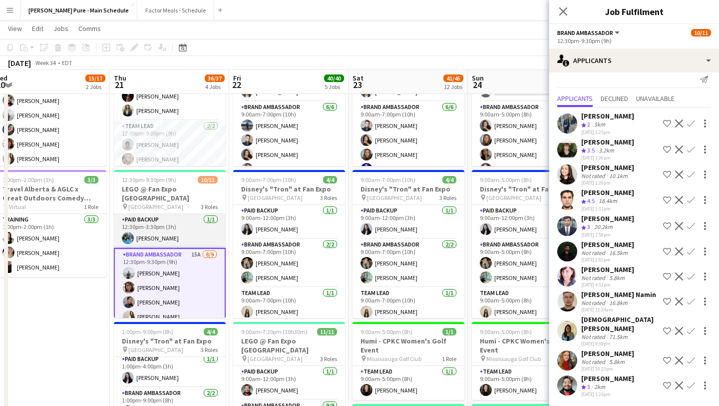
click at [176, 219] on app-card-role "Paid Backup [DATE] 12:30pm-3:30pm (3h) [PERSON_NAME]" at bounding box center [170, 231] width 112 height 34
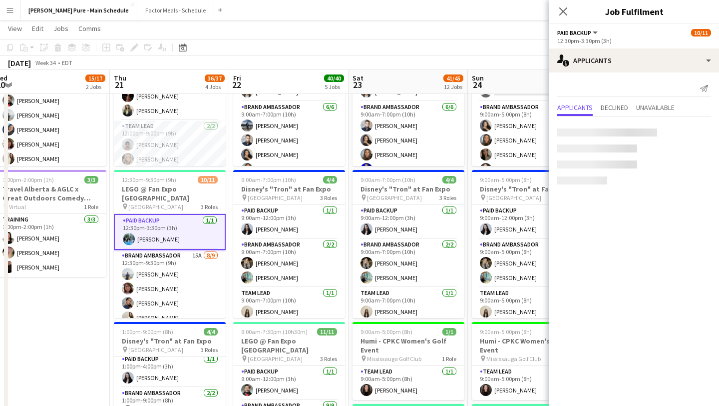
scroll to position [0, 0]
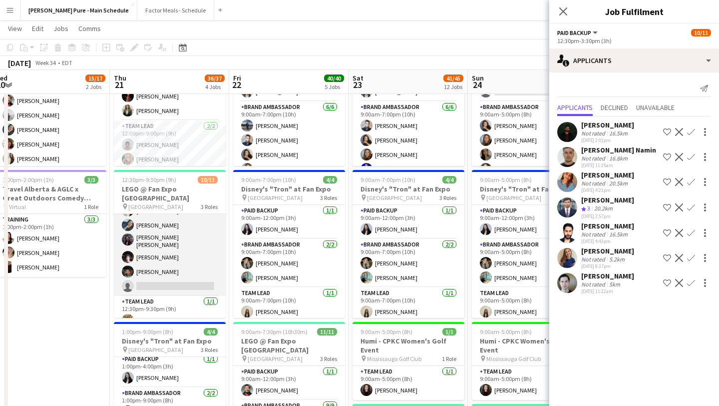
click at [168, 267] on app-card-role "Brand Ambassador 15A [DATE] 12:30pm-9:30pm (9h) [PERSON_NAME] [PERSON_NAME] Vaw…" at bounding box center [170, 219] width 112 height 153
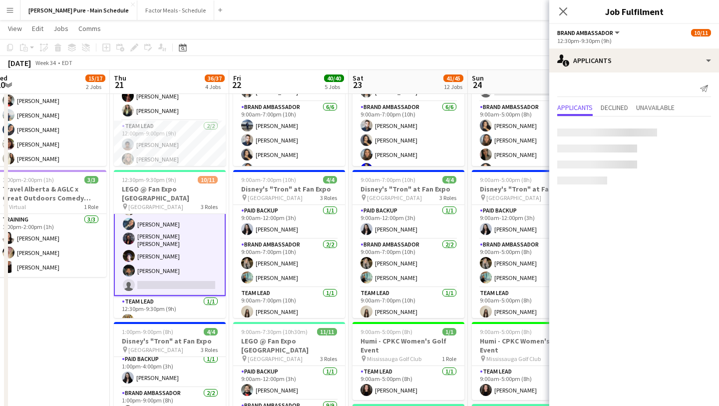
scroll to position [106, 0]
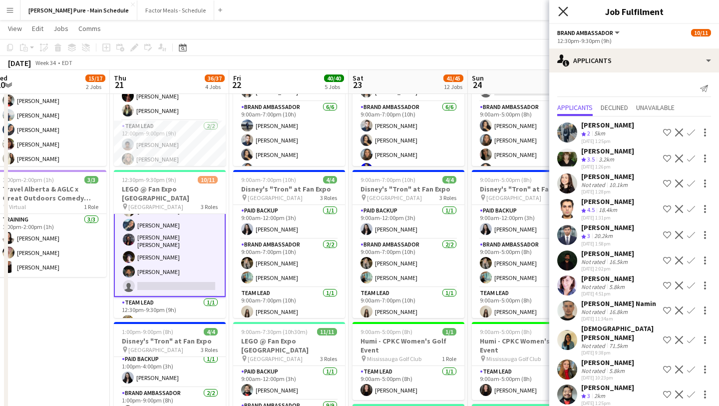
click at [565, 11] on icon "Close pop-in" at bounding box center [562, 10] width 9 height 9
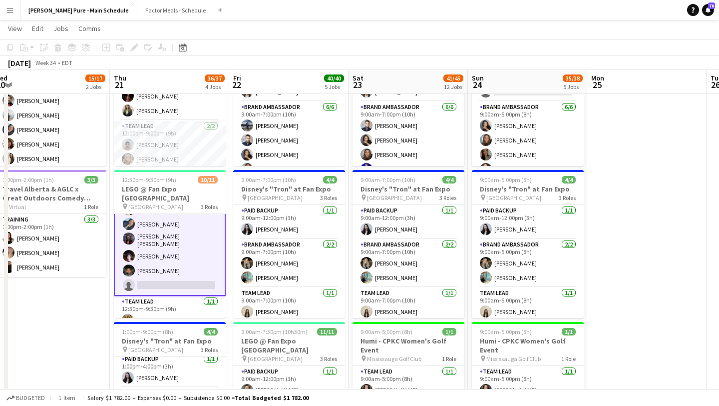
click at [168, 265] on app-card-role "Brand Ambassador 15A [DATE] 12:30pm-9:30pm (9h) [PERSON_NAME] [PERSON_NAME] Vaw…" at bounding box center [170, 218] width 112 height 155
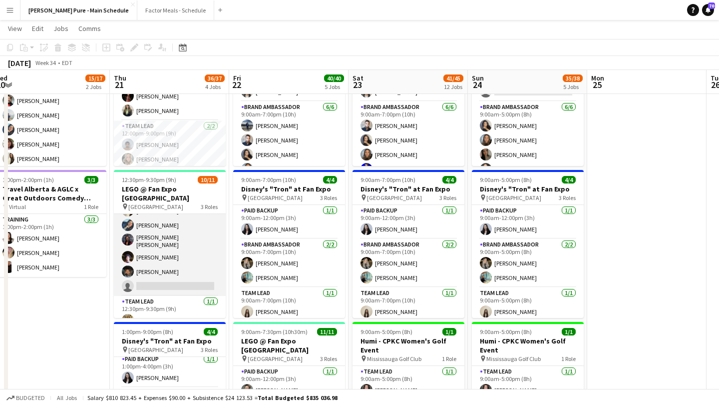
click at [184, 252] on app-card-role "Brand Ambassador 15A [DATE] 12:30pm-9:30pm (9h) [PERSON_NAME] [PERSON_NAME] Vaw…" at bounding box center [170, 219] width 112 height 153
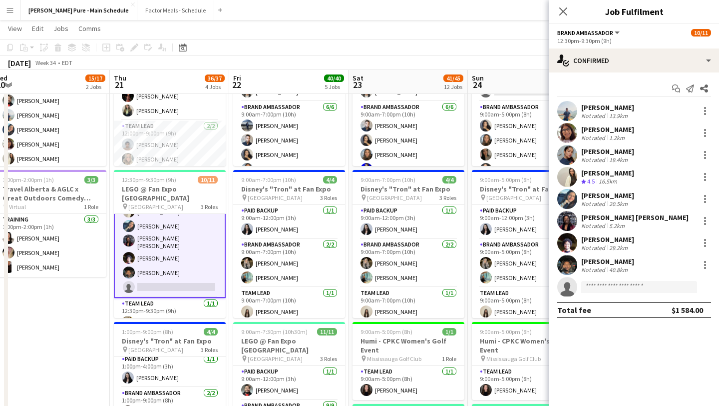
scroll to position [107, 0]
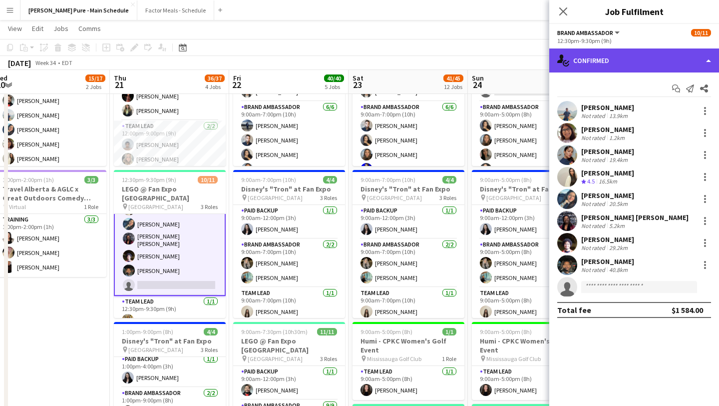
click at [661, 52] on div "single-neutral-actions-check-2 Confirmed" at bounding box center [634, 60] width 170 height 24
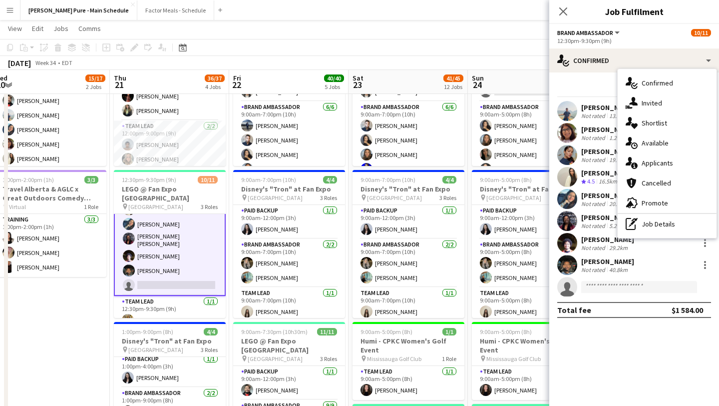
click at [592, 293] on app-invite-slot "single-neutral-actions" at bounding box center [634, 287] width 170 height 20
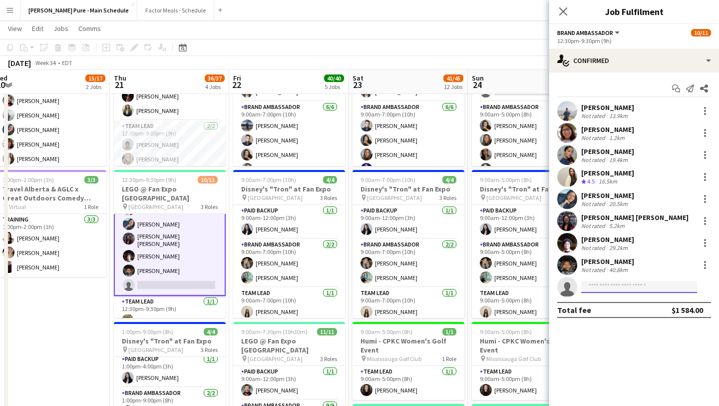
click at [594, 285] on input at bounding box center [639, 287] width 116 height 12
type input "*******"
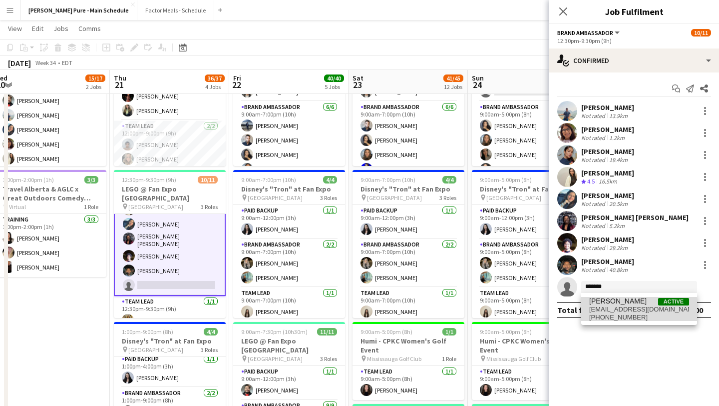
click at [619, 313] on span "[PHONE_NUMBER]" at bounding box center [639, 317] width 100 height 8
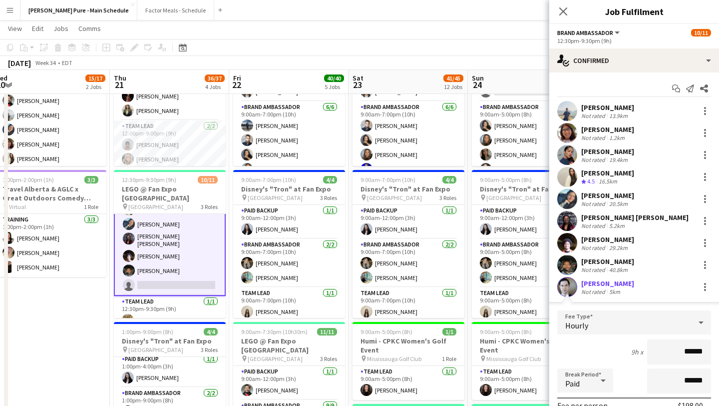
scroll to position [147, 0]
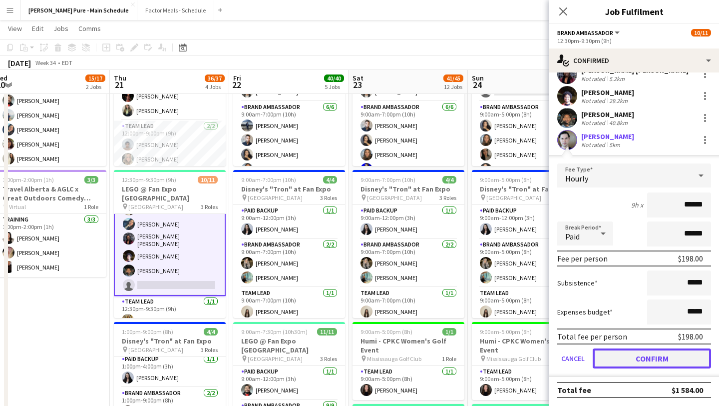
click at [645, 353] on button "Confirm" at bounding box center [652, 358] width 118 height 20
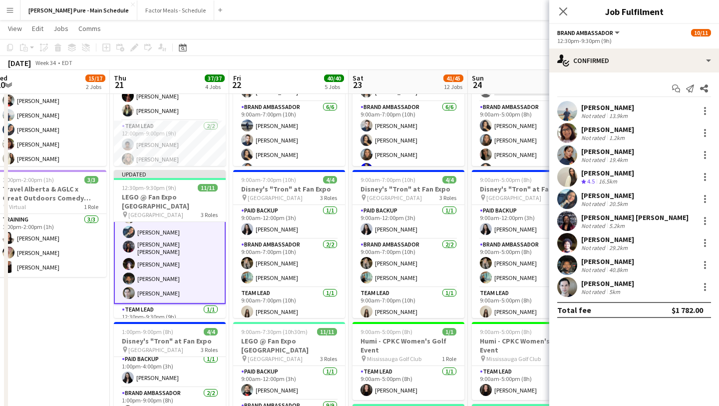
scroll to position [0, 0]
click at [564, 7] on icon "Close pop-in" at bounding box center [562, 10] width 9 height 9
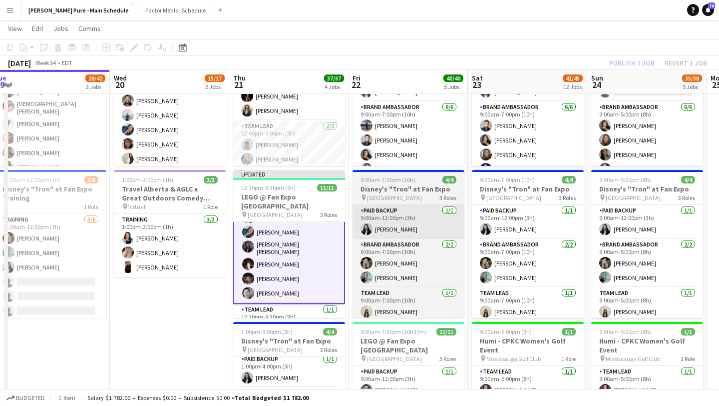
scroll to position [0, 247]
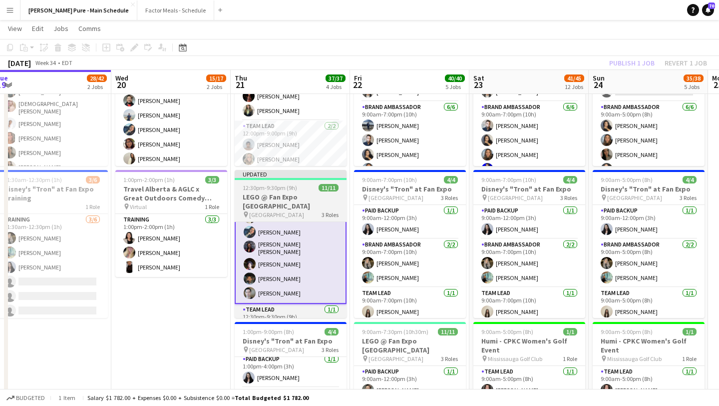
click at [304, 188] on div "12:30pm-9:30pm (9h) 11/11" at bounding box center [291, 187] width 112 height 7
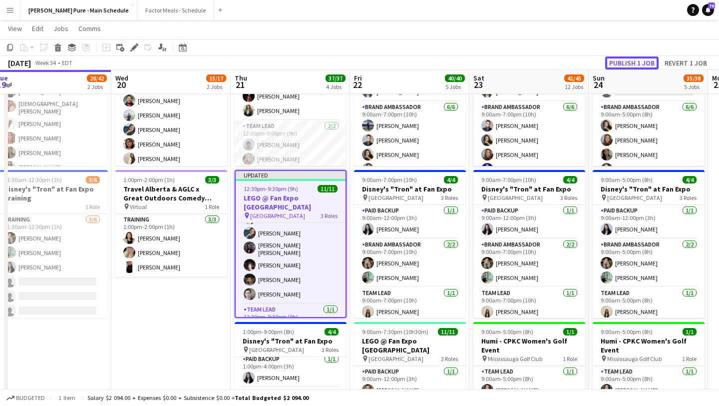
click at [635, 57] on button "Publish 1 job" at bounding box center [631, 62] width 53 height 13
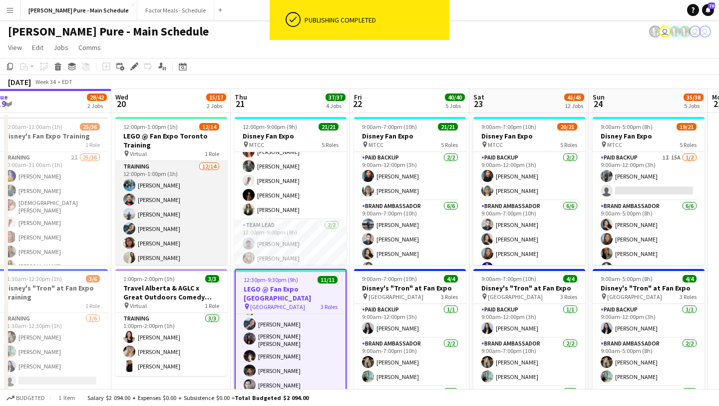
scroll to position [118, 0]
click at [161, 236] on app-card-role "Training [DATE] 12:00pm-1:00pm (1h) [PERSON_NAME] [PERSON_NAME] [PERSON_NAME] […" at bounding box center [171, 154] width 112 height 225
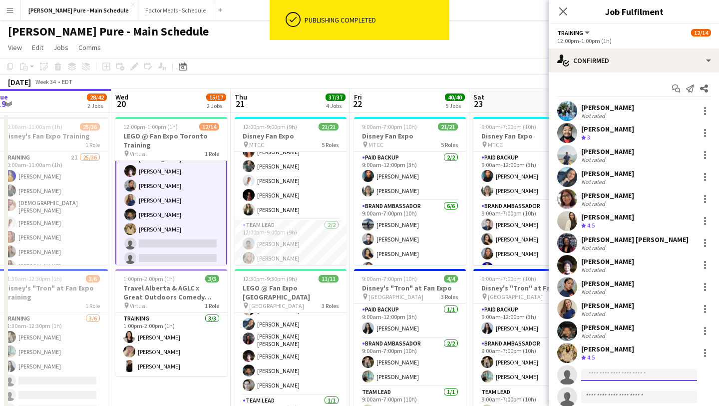
click at [606, 371] on input at bounding box center [639, 375] width 116 height 12
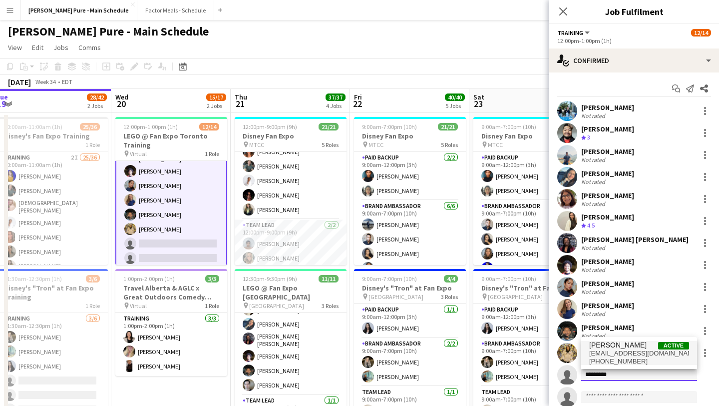
type input "*********"
click at [620, 349] on span "[EMAIL_ADDRESS][DOMAIN_NAME]" at bounding box center [639, 353] width 100 height 8
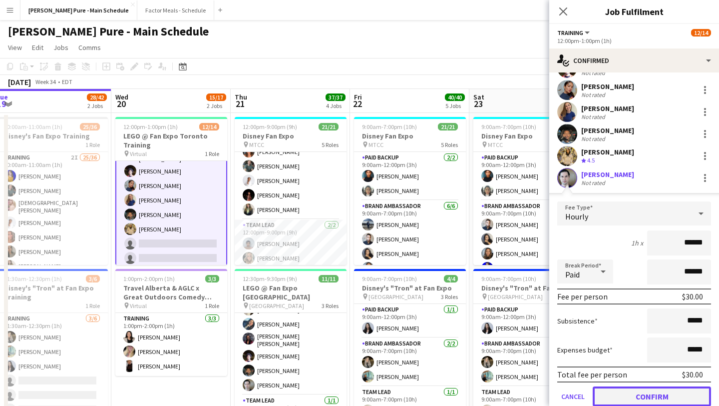
click at [646, 394] on button "Confirm" at bounding box center [652, 396] width 118 height 20
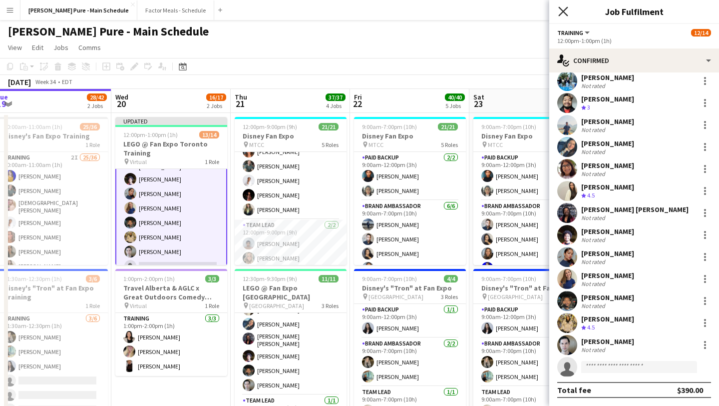
click at [568, 16] on icon "Close pop-in" at bounding box center [562, 10] width 9 height 9
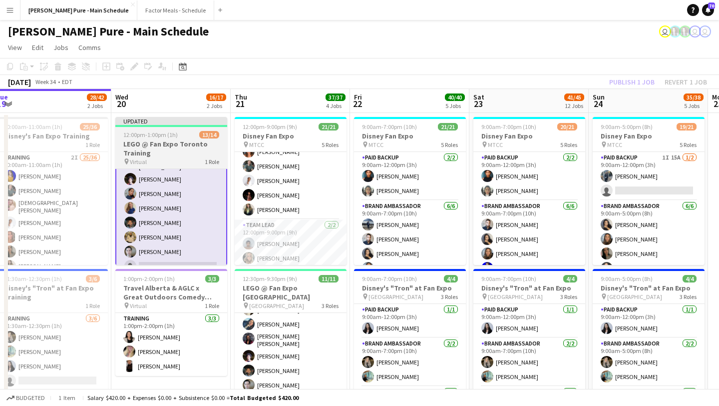
scroll to position [0, 246]
click at [126, 133] on span "12:00pm-1:00pm (1h)" at bounding box center [151, 134] width 54 height 7
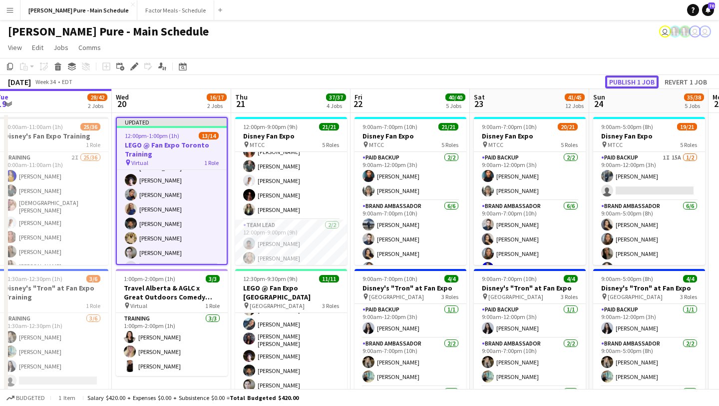
click at [632, 82] on button "Publish 1 job" at bounding box center [631, 81] width 53 height 13
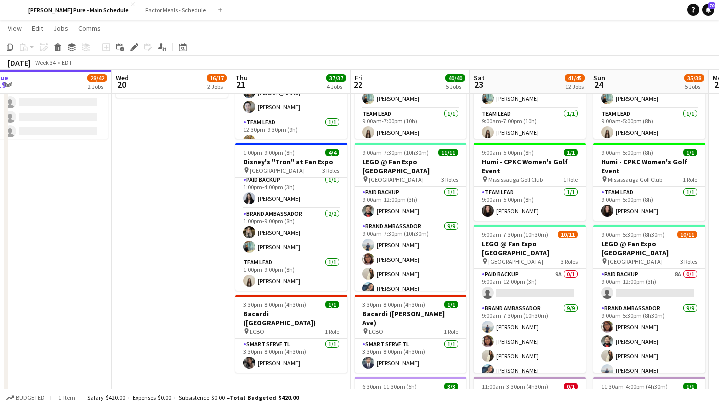
scroll to position [0, 392]
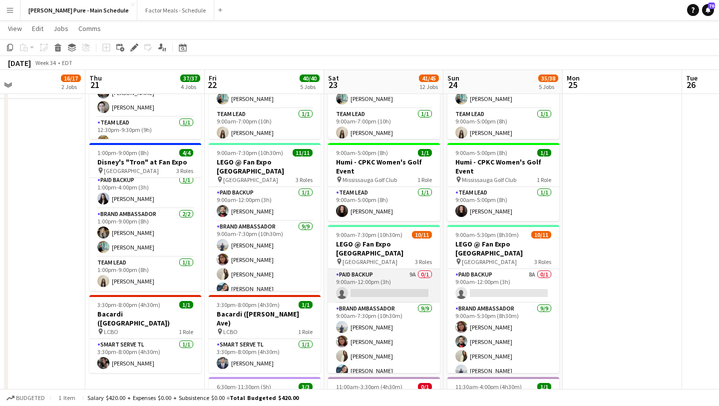
click at [381, 284] on app-card-role "Paid Backup 9A 0/1 9:00am-12:00pm (3h) single-neutral-actions" at bounding box center [384, 286] width 112 height 34
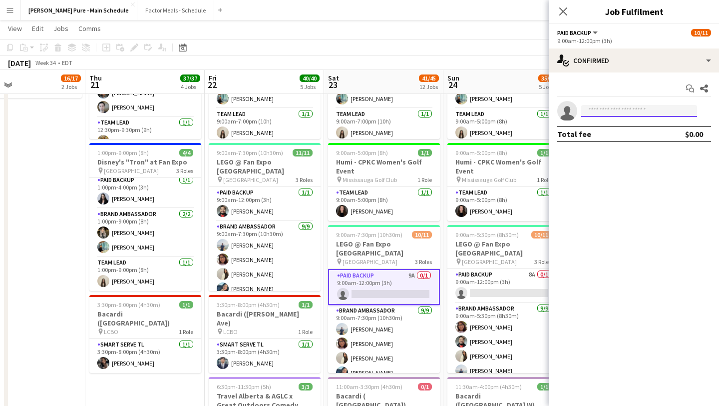
click at [615, 111] on input at bounding box center [639, 111] width 116 height 12
type input "*"
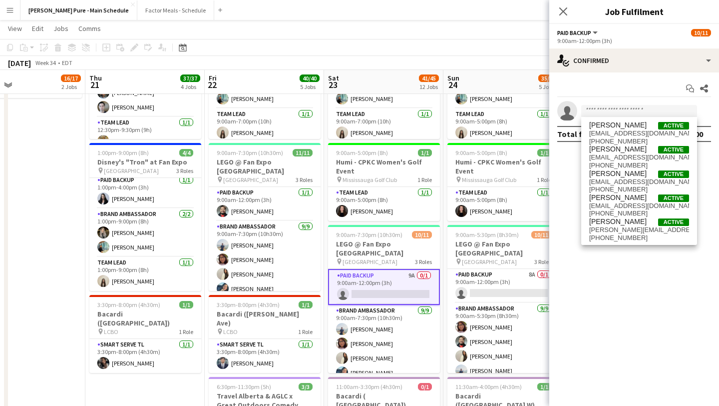
click at [565, 11] on icon "Close pop-in" at bounding box center [563, 11] width 8 height 8
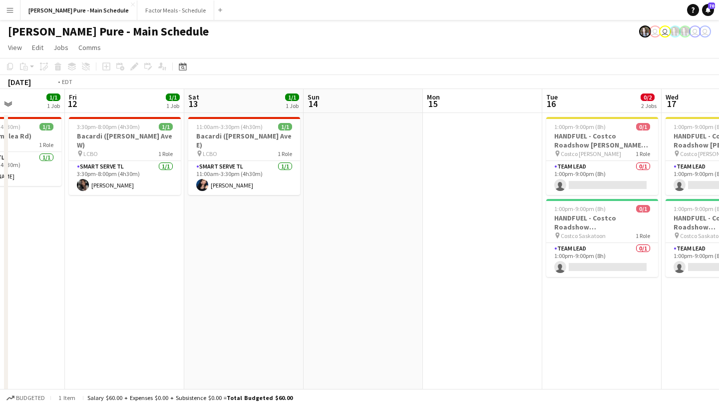
scroll to position [0, 298]
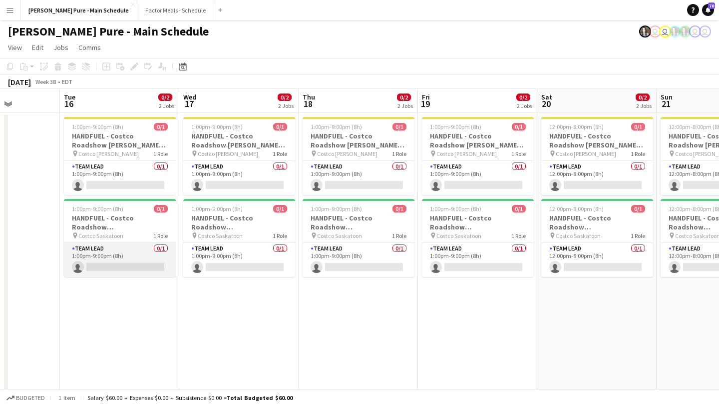
click at [103, 274] on app-card-role "Team Lead 0/1 1:00pm-9:00pm (8h) single-neutral-actions" at bounding box center [120, 260] width 112 height 34
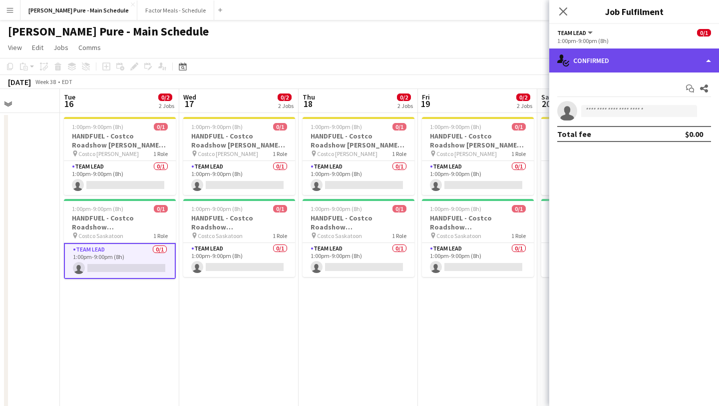
click at [676, 55] on div "single-neutral-actions-check-2 Confirmed" at bounding box center [634, 60] width 170 height 24
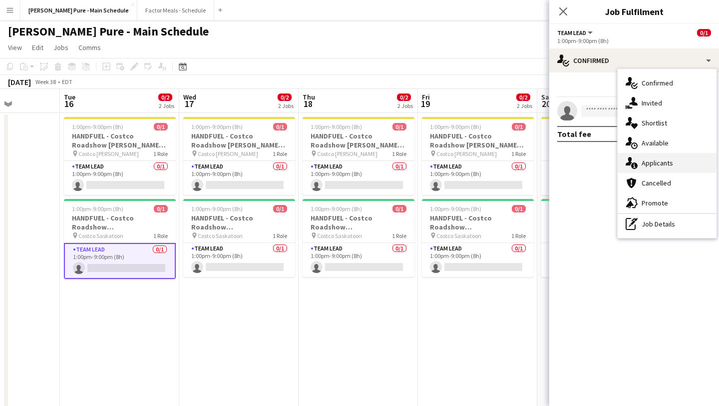
click at [671, 162] on div "single-neutral-actions-information Applicants" at bounding box center [667, 163] width 99 height 20
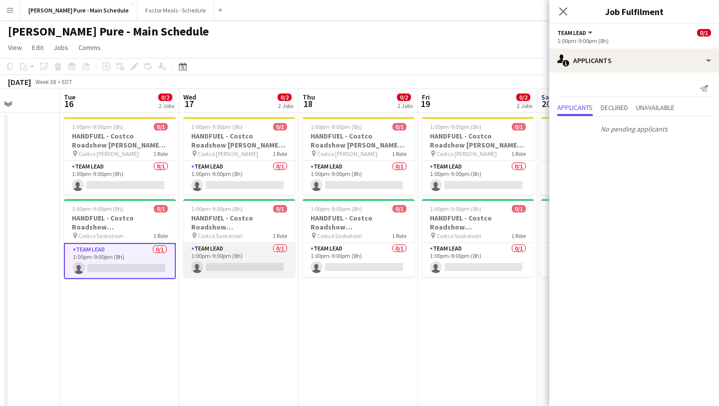
click at [248, 264] on app-card-role "Team Lead 0/1 1:00pm-9:00pm (8h) single-neutral-actions" at bounding box center [239, 260] width 112 height 34
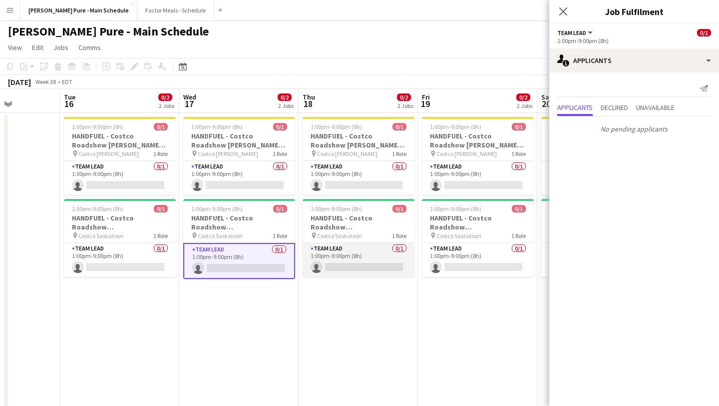
click at [379, 261] on app-card-role "Team Lead 0/1 1:00pm-9:00pm (8h) single-neutral-actions" at bounding box center [359, 260] width 112 height 34
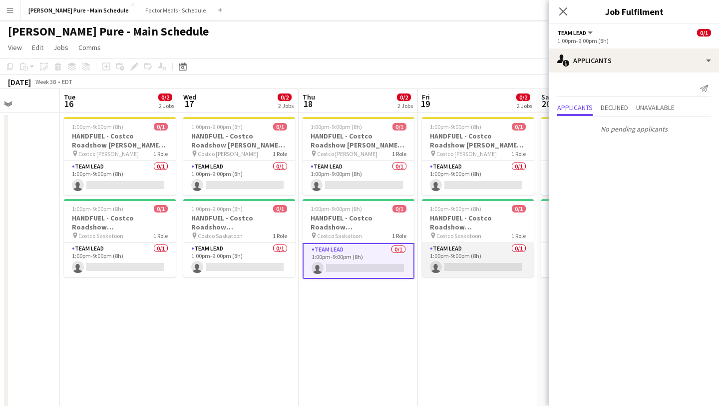
click at [503, 262] on app-card-role "Team Lead 0/1 1:00pm-9:00pm (8h) single-neutral-actions" at bounding box center [478, 260] width 112 height 34
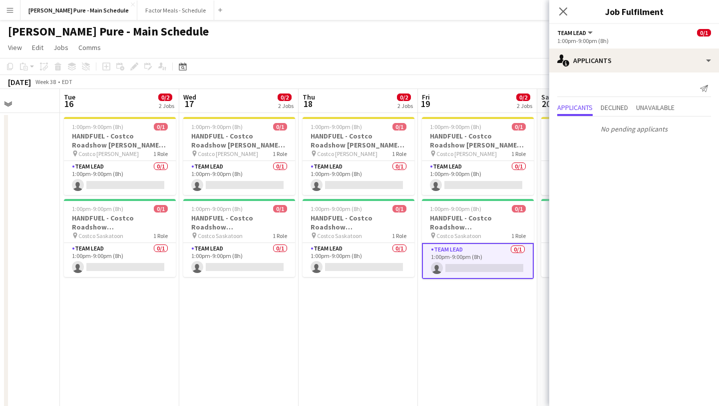
click at [563, 22] on div "Close pop-in" at bounding box center [563, 11] width 28 height 23
click at [565, 11] on icon "Close pop-in" at bounding box center [562, 10] width 9 height 9
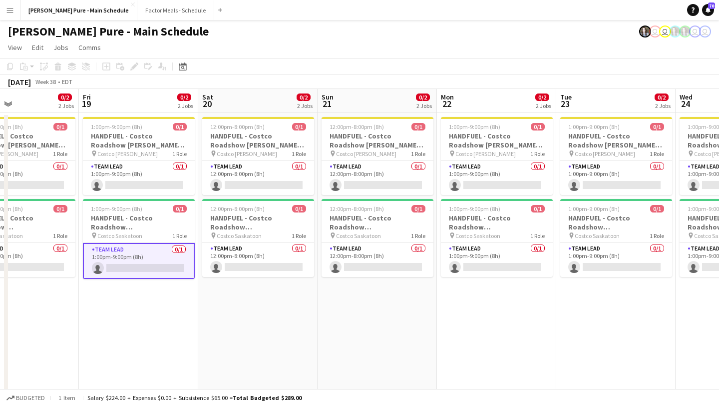
scroll to position [0, 455]
